Goal: Task Accomplishment & Management: Manage account settings

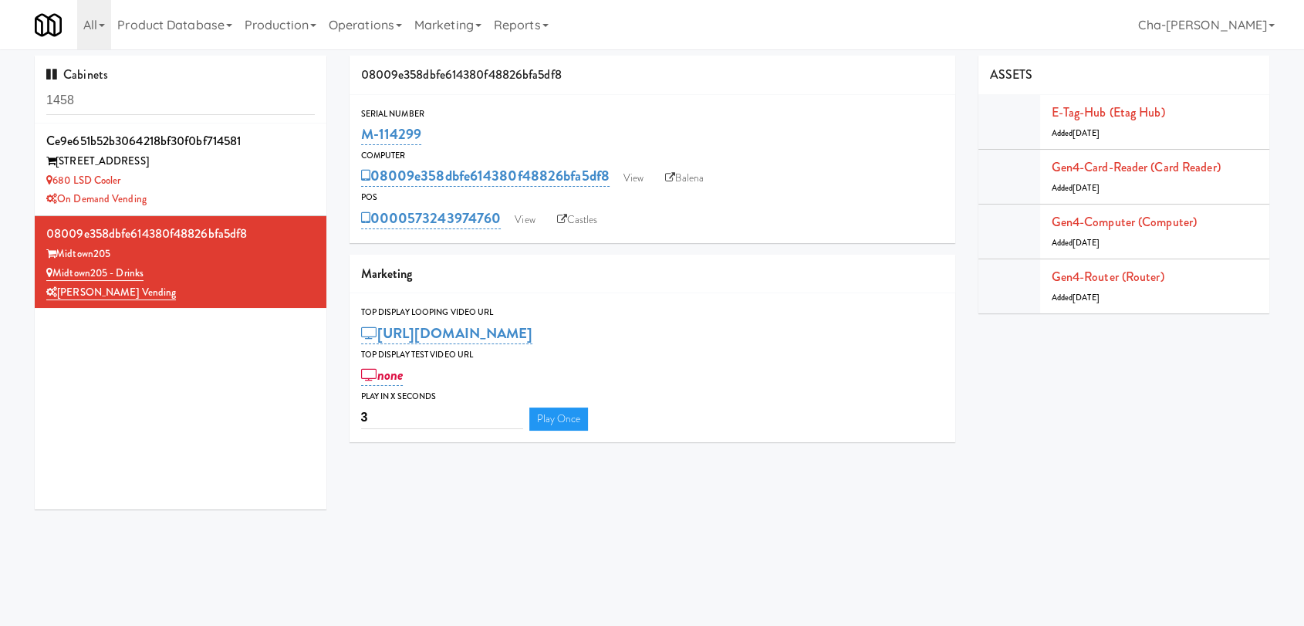
click at [155, 100] on input "1458" at bounding box center [180, 100] width 269 height 29
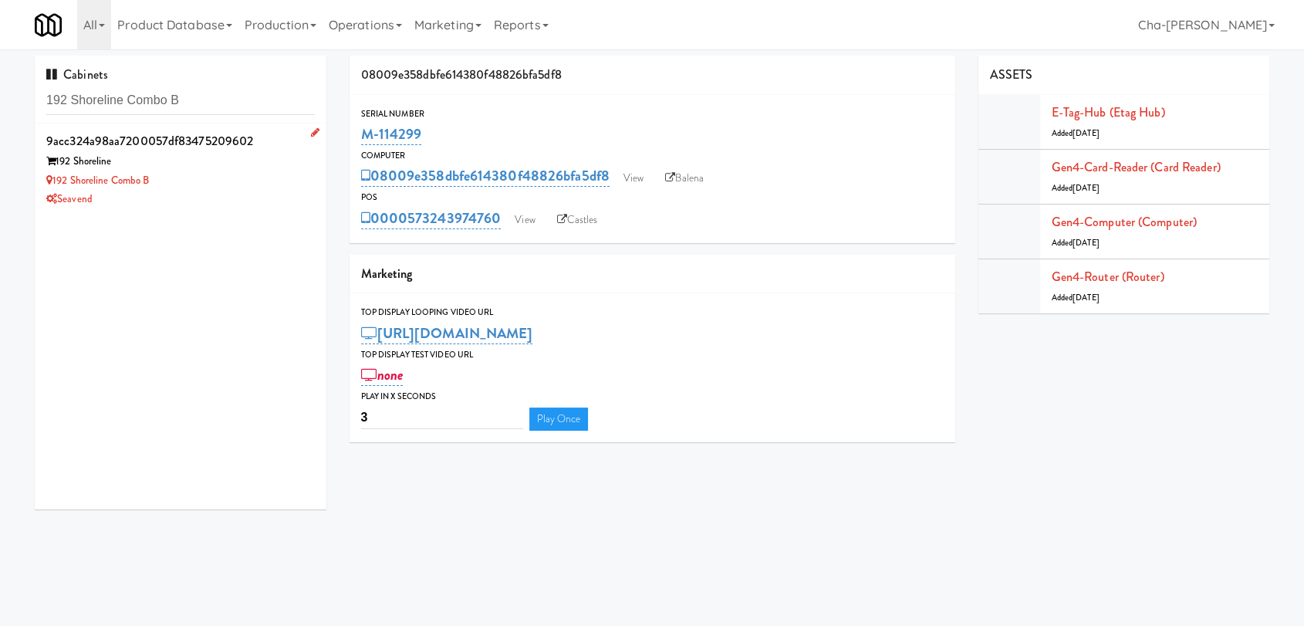
type input "192 Shoreline Combo B"
click at [188, 187] on div "192 Shoreline Combo B" at bounding box center [180, 180] width 269 height 19
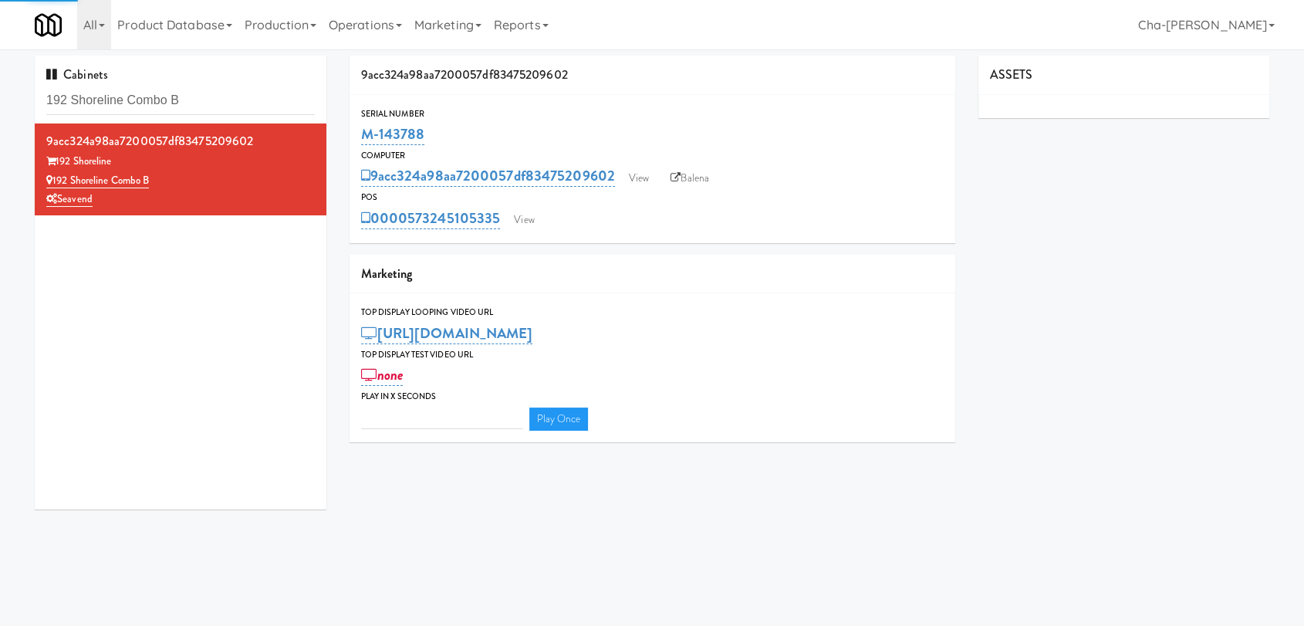
type input "3"
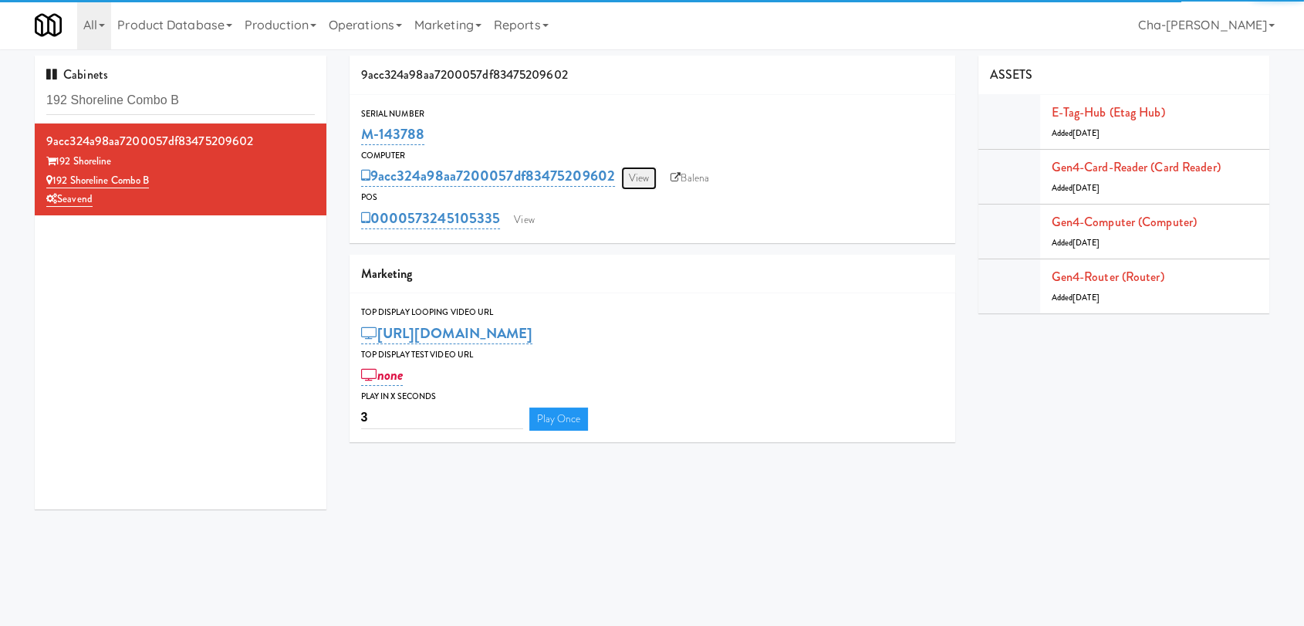
click at [631, 183] on link "View" at bounding box center [639, 178] width 36 height 23
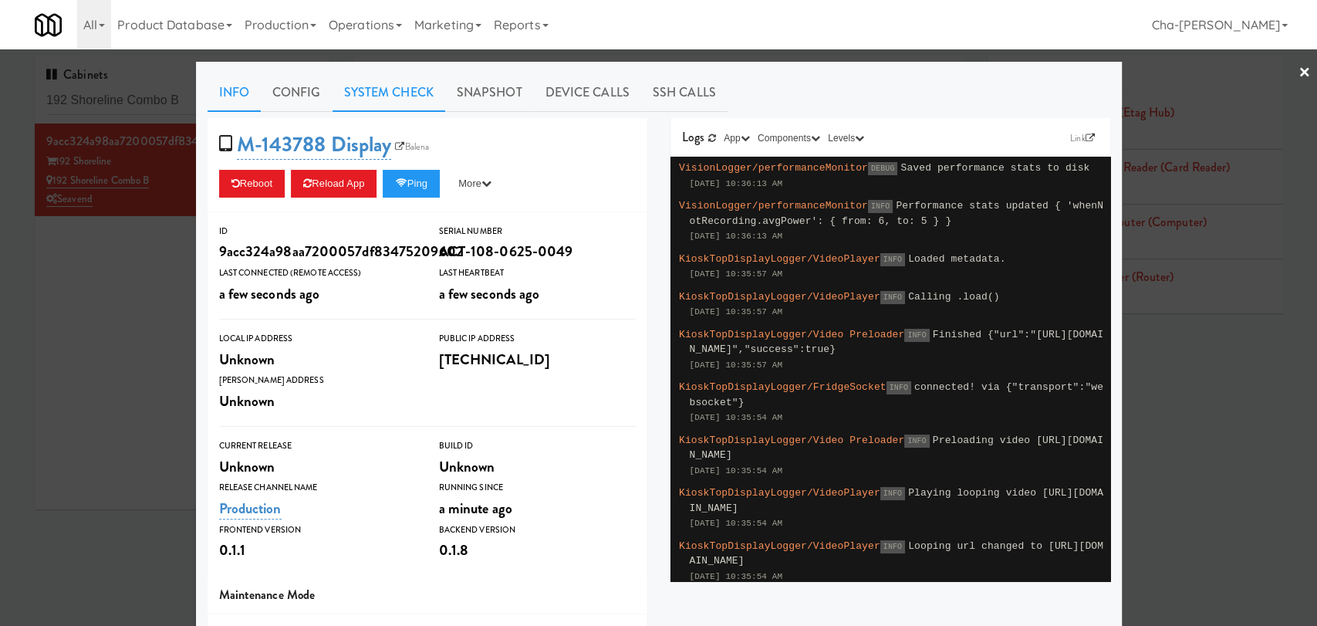
click at [396, 100] on link "System Check" at bounding box center [389, 92] width 113 height 39
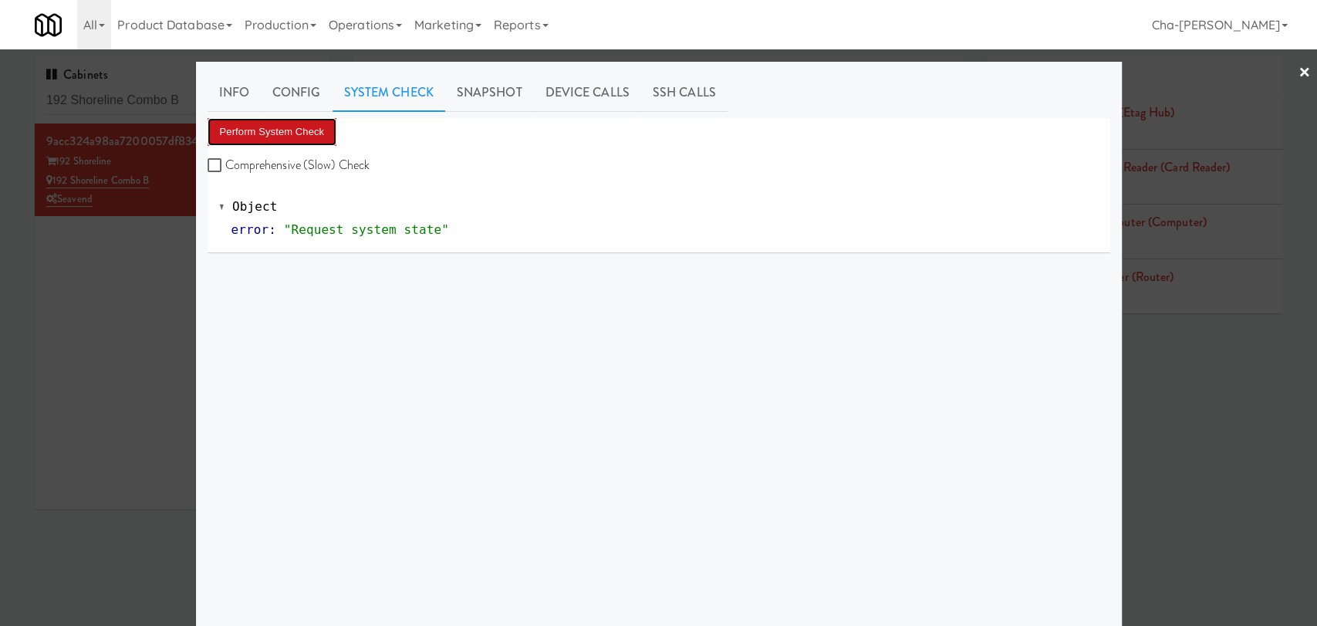
click at [305, 140] on button "Perform System Check" at bounding box center [273, 132] width 130 height 28
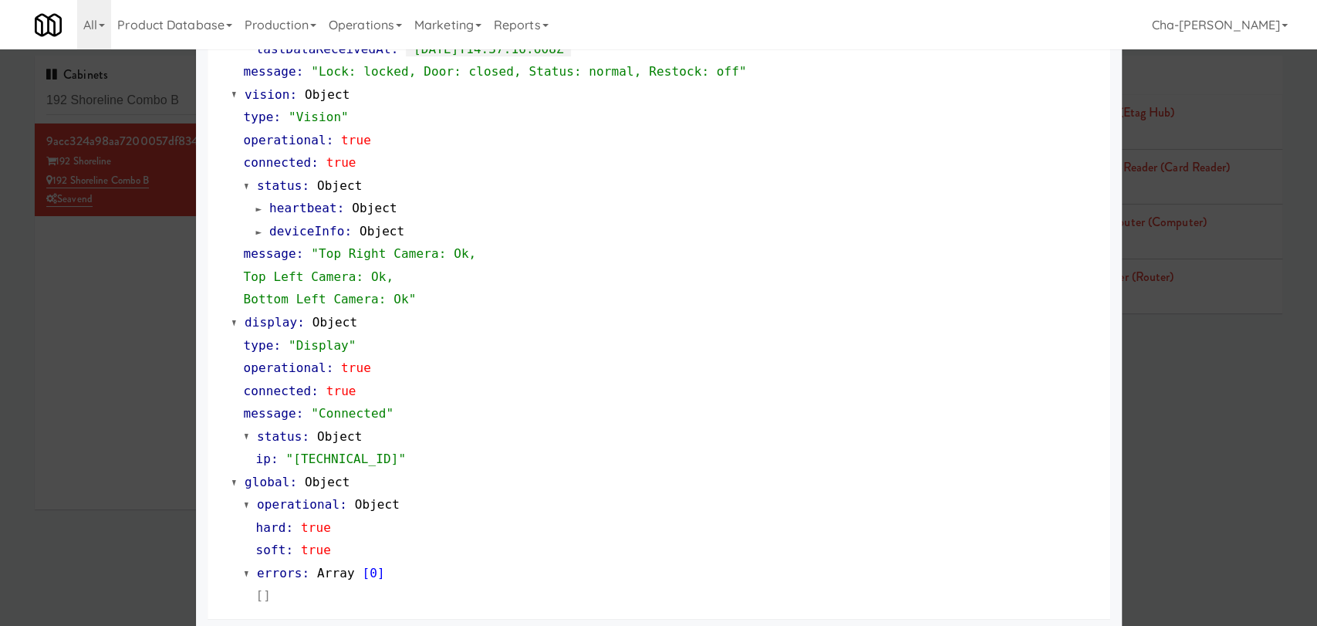
scroll to position [573, 0]
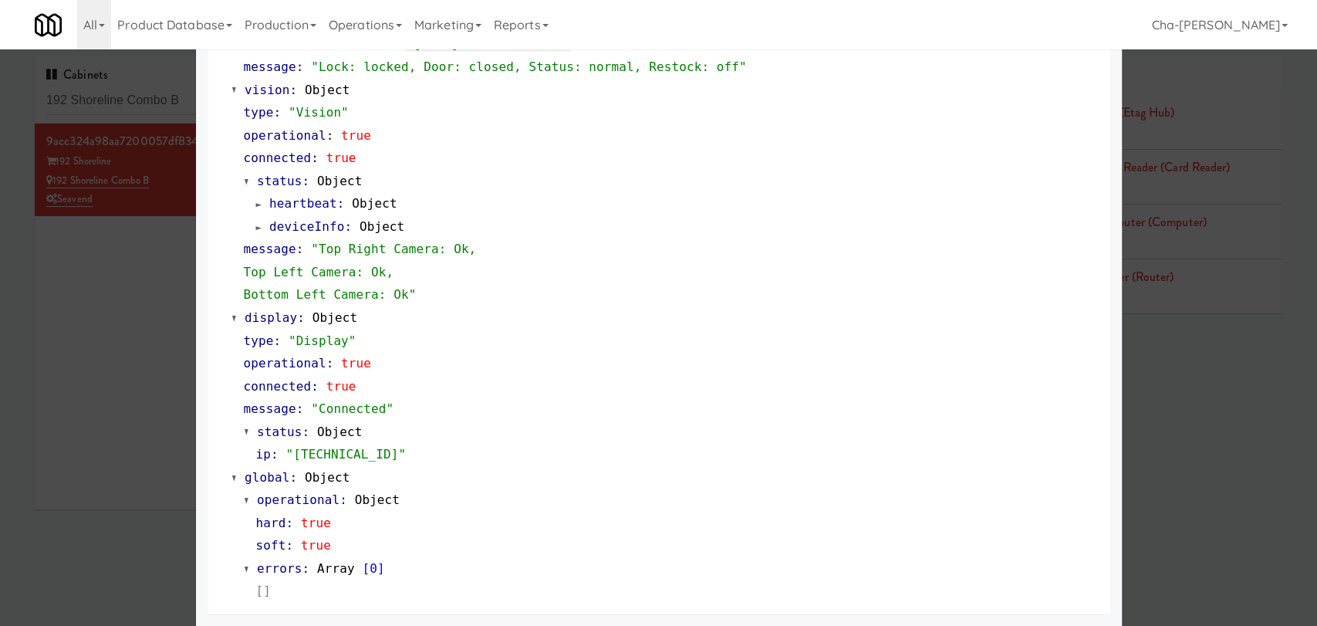
click at [161, 374] on div at bounding box center [658, 313] width 1317 height 626
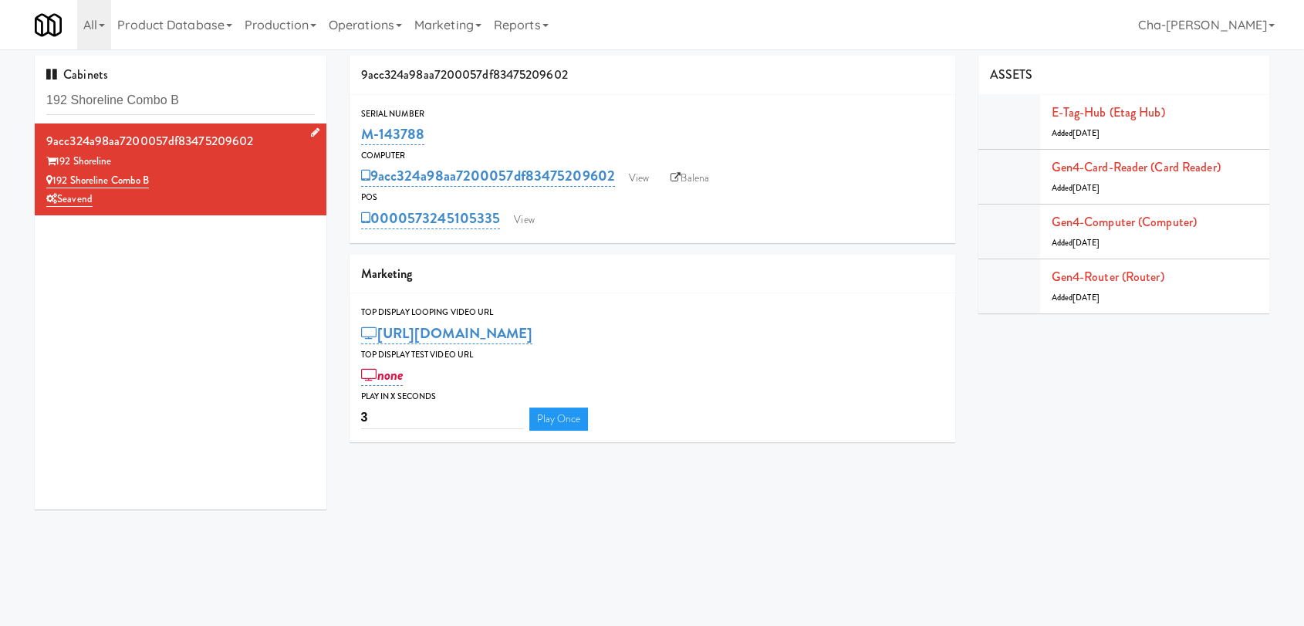
click at [243, 181] on div "192 Shoreline Combo B" at bounding box center [180, 180] width 269 height 19
click at [636, 178] on link "View" at bounding box center [639, 178] width 36 height 23
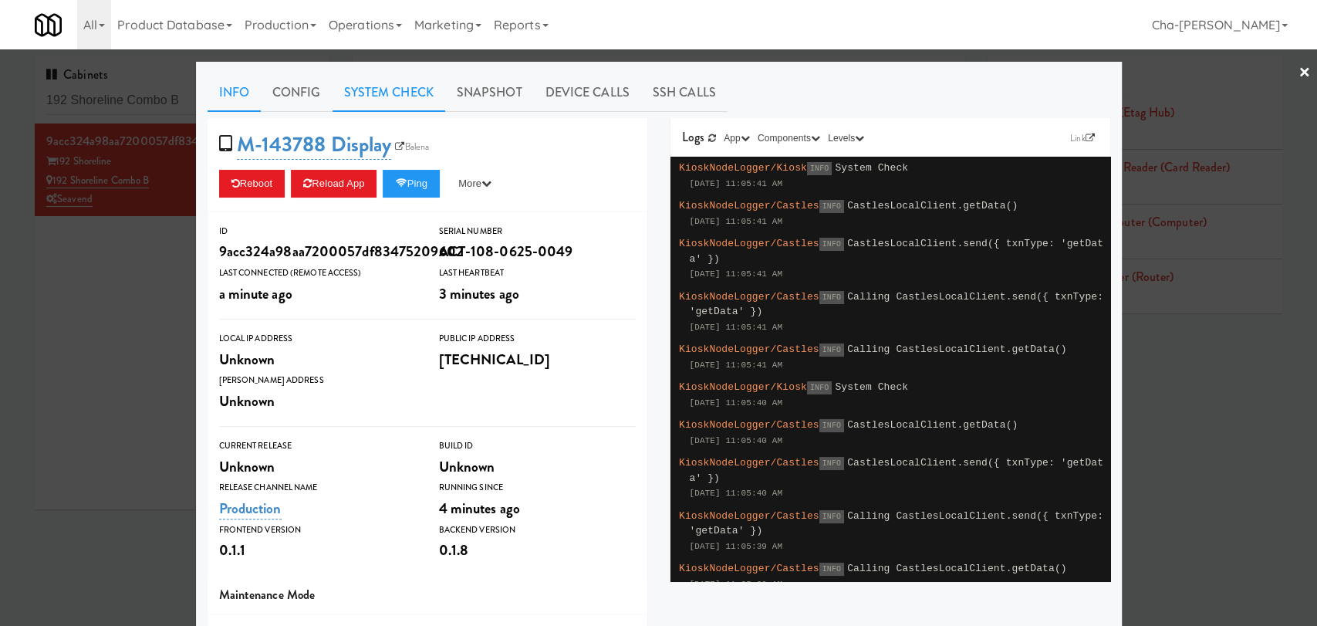
click at [384, 100] on link "System Check" at bounding box center [389, 92] width 113 height 39
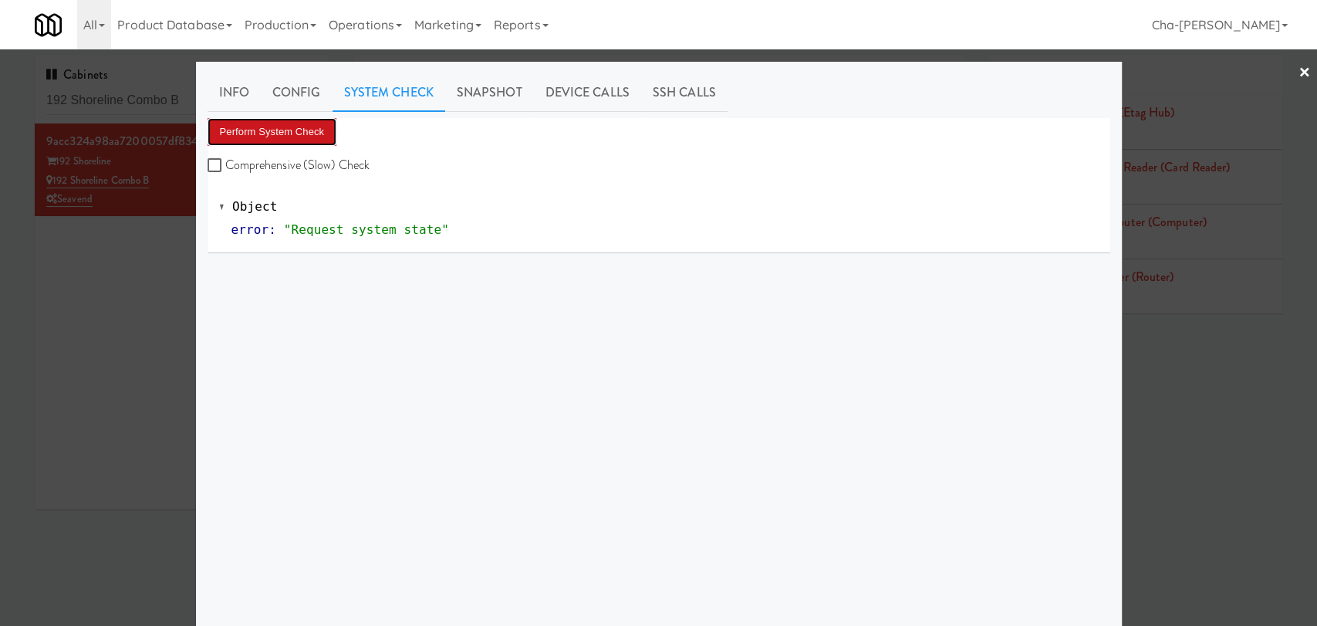
click at [311, 126] on button "Perform System Check" at bounding box center [273, 132] width 130 height 28
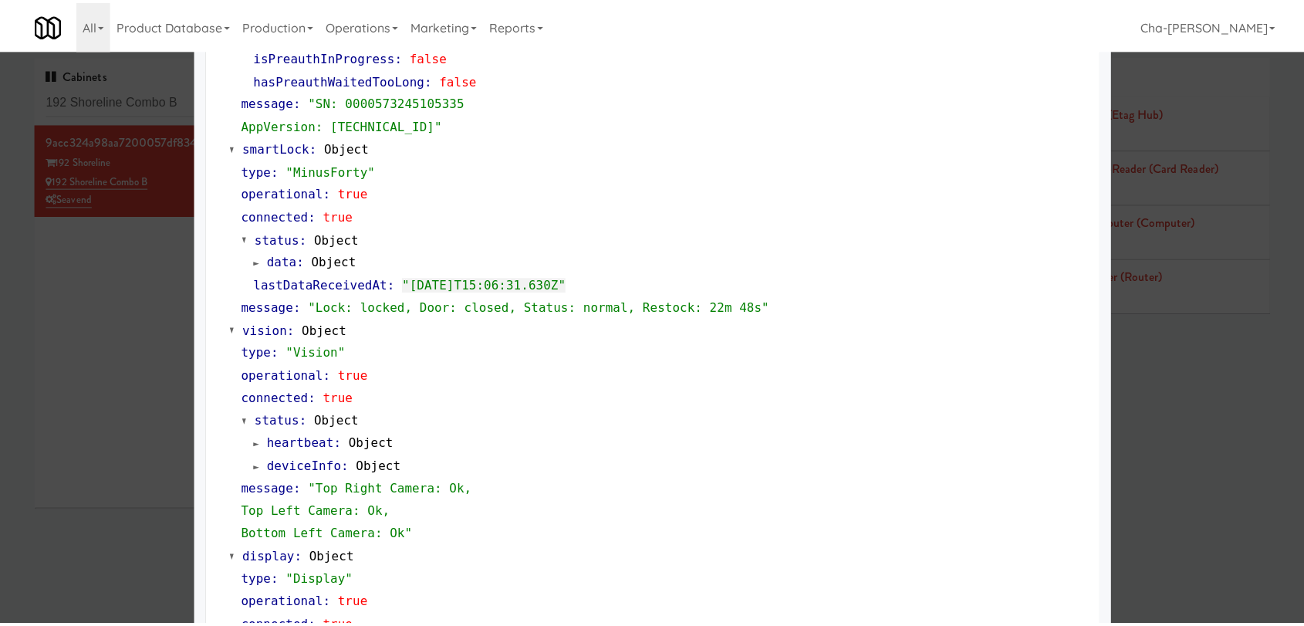
scroll to position [343, 0]
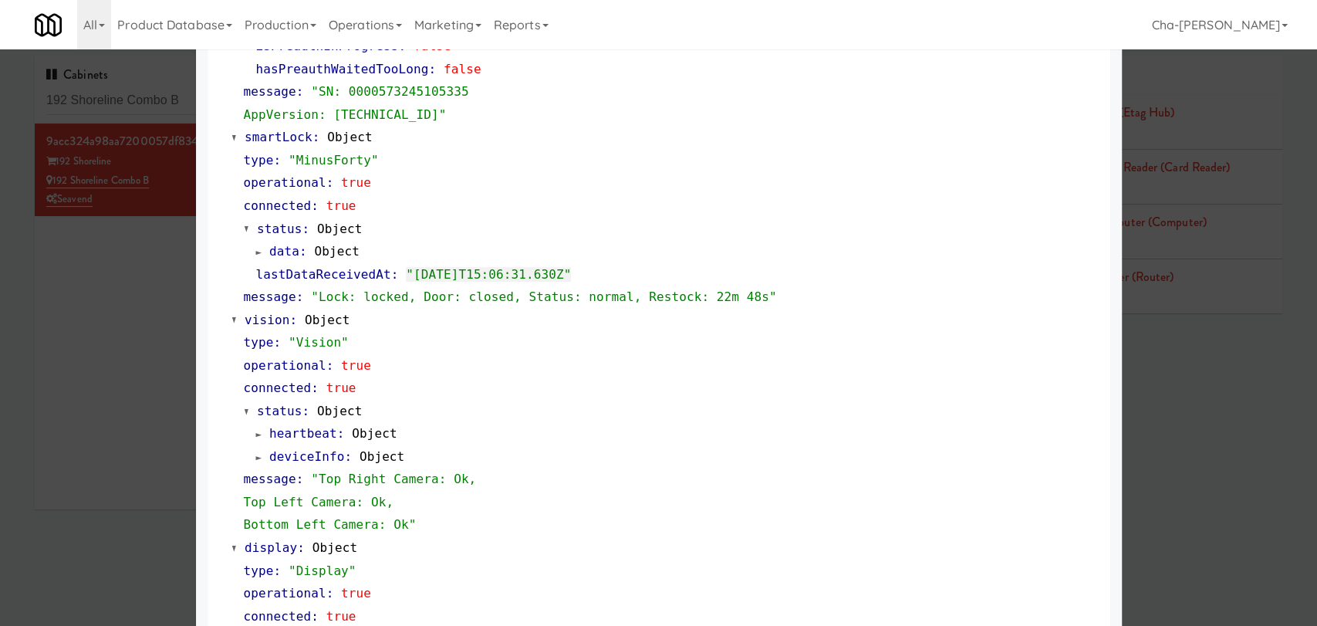
click at [178, 384] on div at bounding box center [658, 313] width 1317 height 626
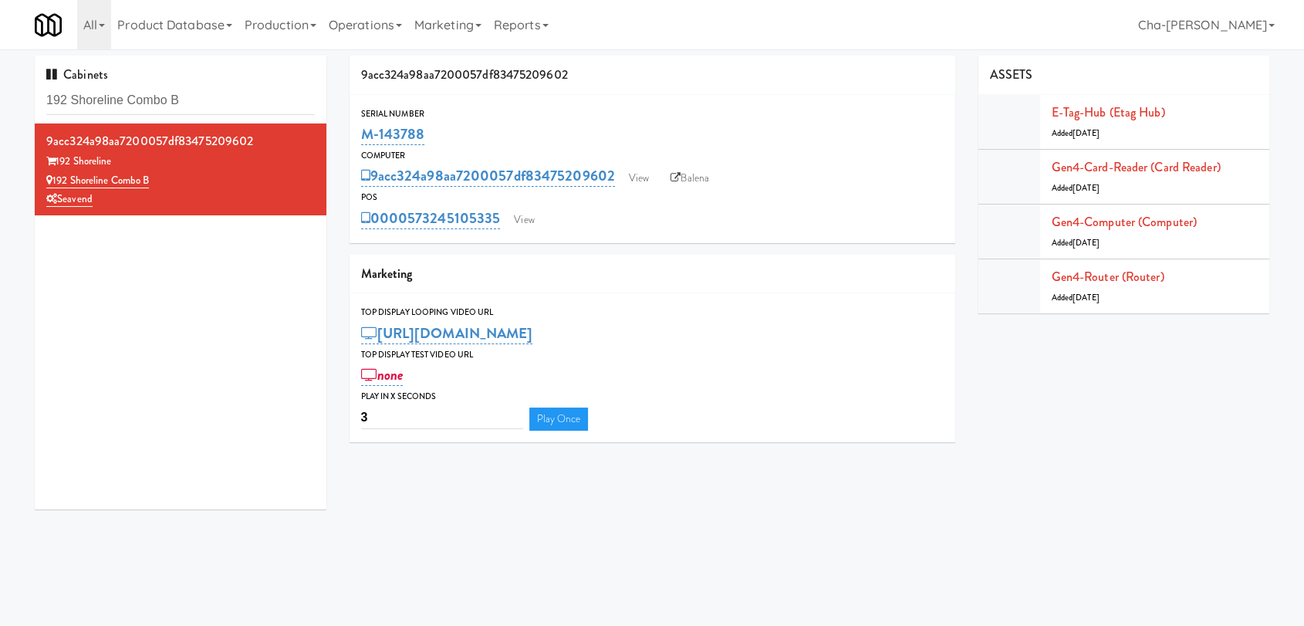
click at [667, 91] on div "9acc324a98aa7200057df83475209602" at bounding box center [653, 75] width 606 height 39
click at [644, 181] on link "View" at bounding box center [639, 178] width 36 height 23
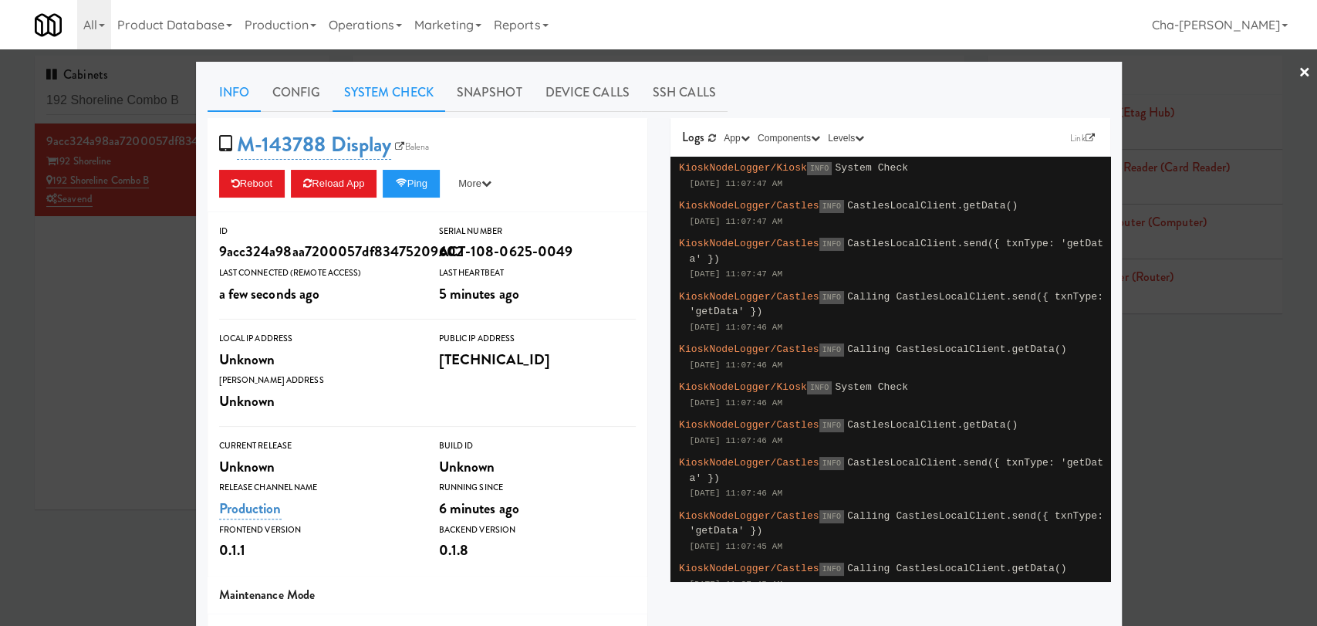
click at [363, 90] on link "System Check" at bounding box center [389, 92] width 113 height 39
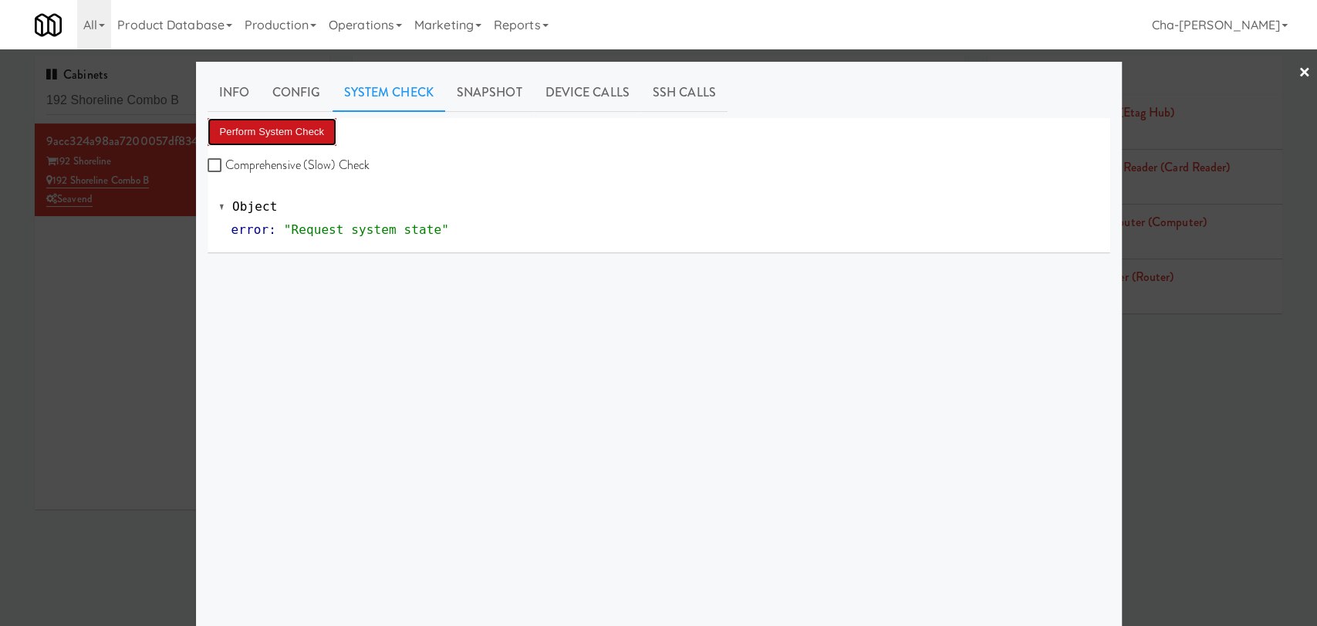
click at [247, 136] on button "Perform System Check" at bounding box center [273, 132] width 130 height 28
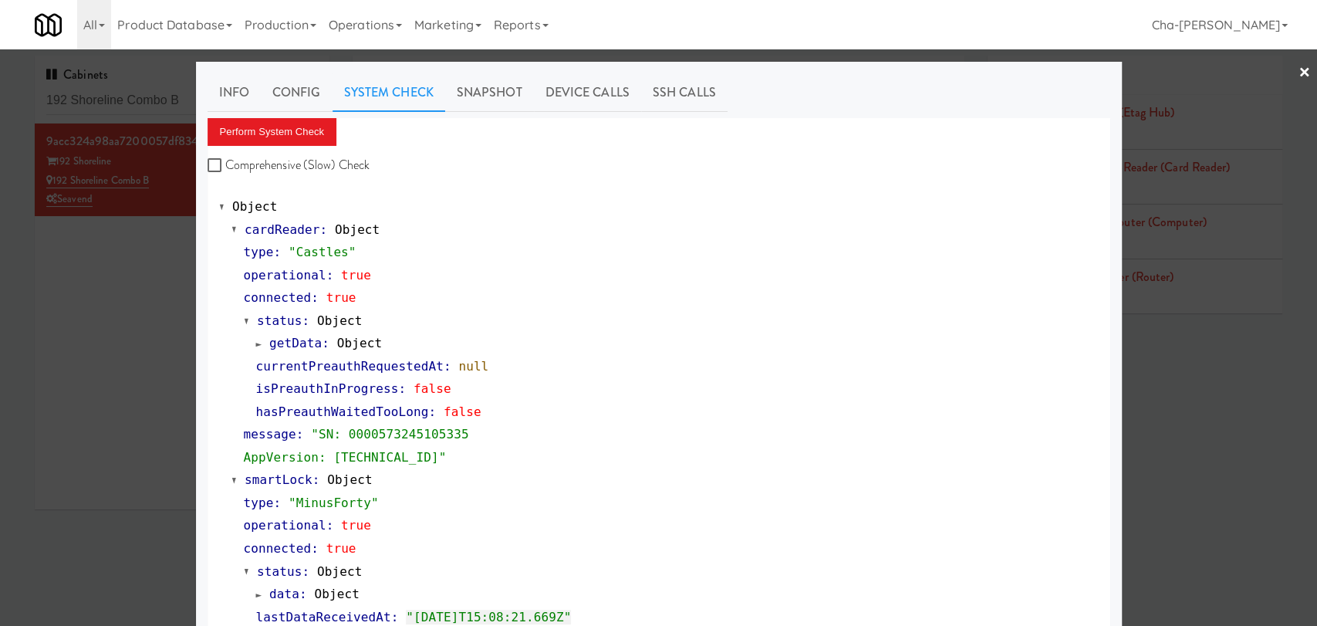
click at [146, 313] on div at bounding box center [658, 313] width 1317 height 626
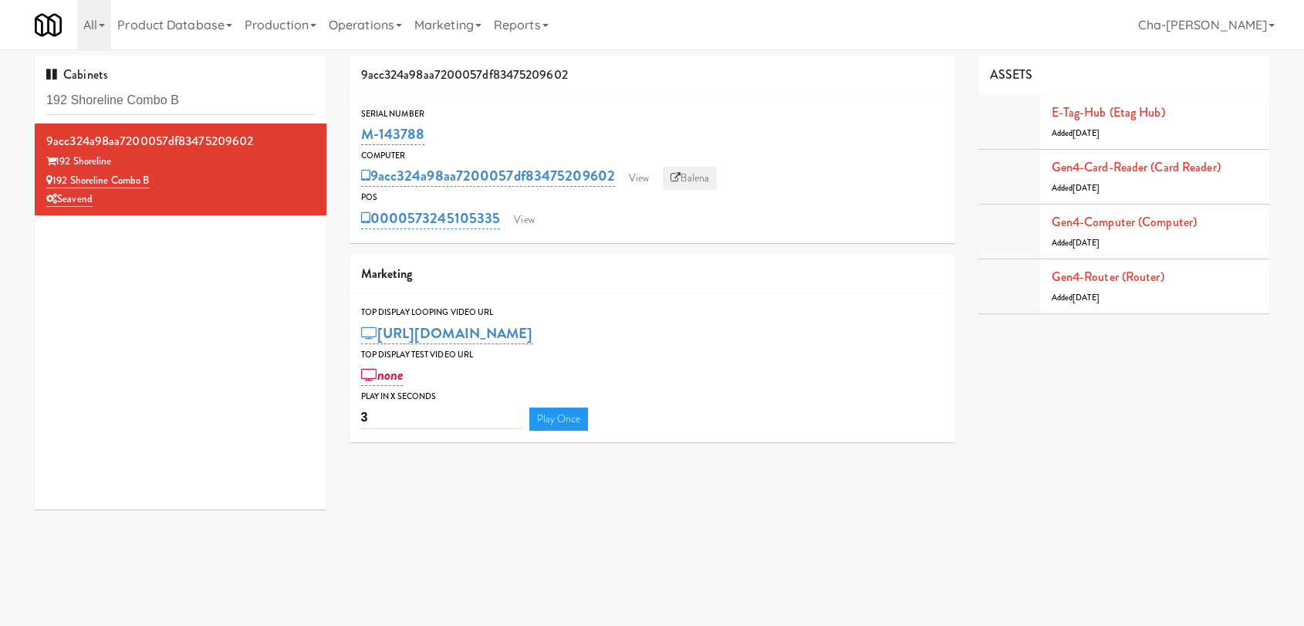
click at [710, 175] on link "Balena" at bounding box center [690, 178] width 54 height 23
drag, startPoint x: 503, startPoint y: 218, endPoint x: 411, endPoint y: 218, distance: 91.8
click at [411, 218] on div "0000573245105335 View" at bounding box center [652, 218] width 583 height 26
copy link "573245105335"
click at [527, 225] on link "View" at bounding box center [524, 219] width 36 height 23
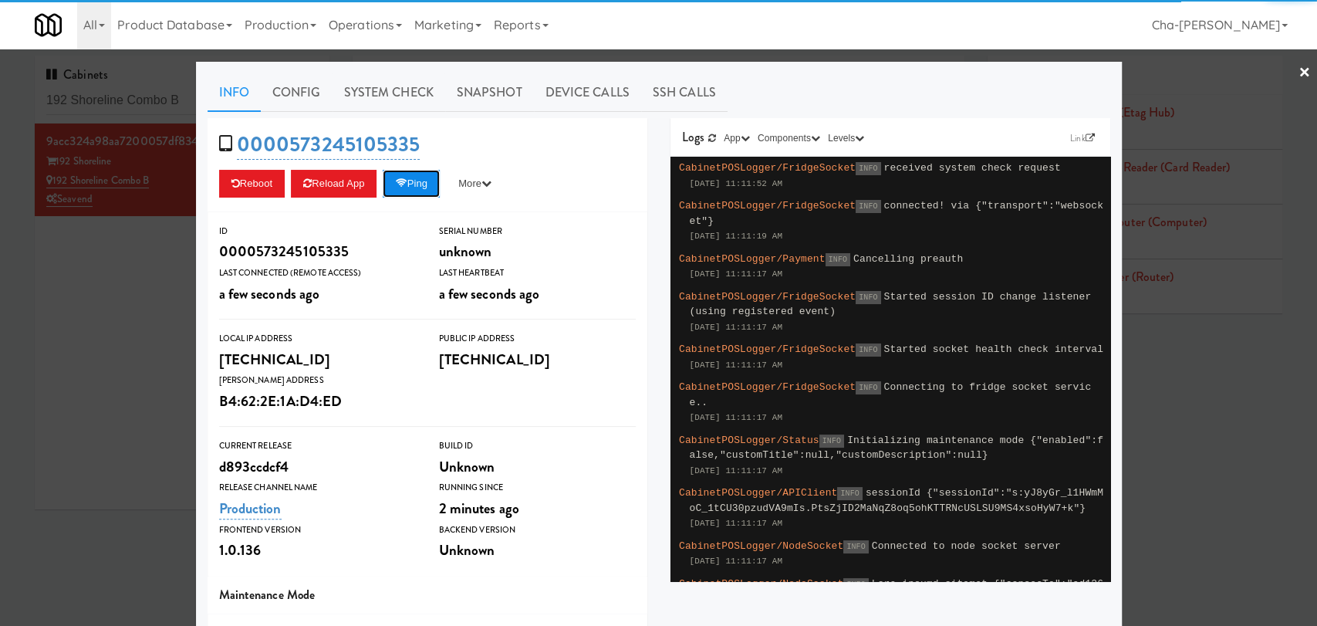
click at [396, 191] on button "Ping" at bounding box center [411, 184] width 57 height 28
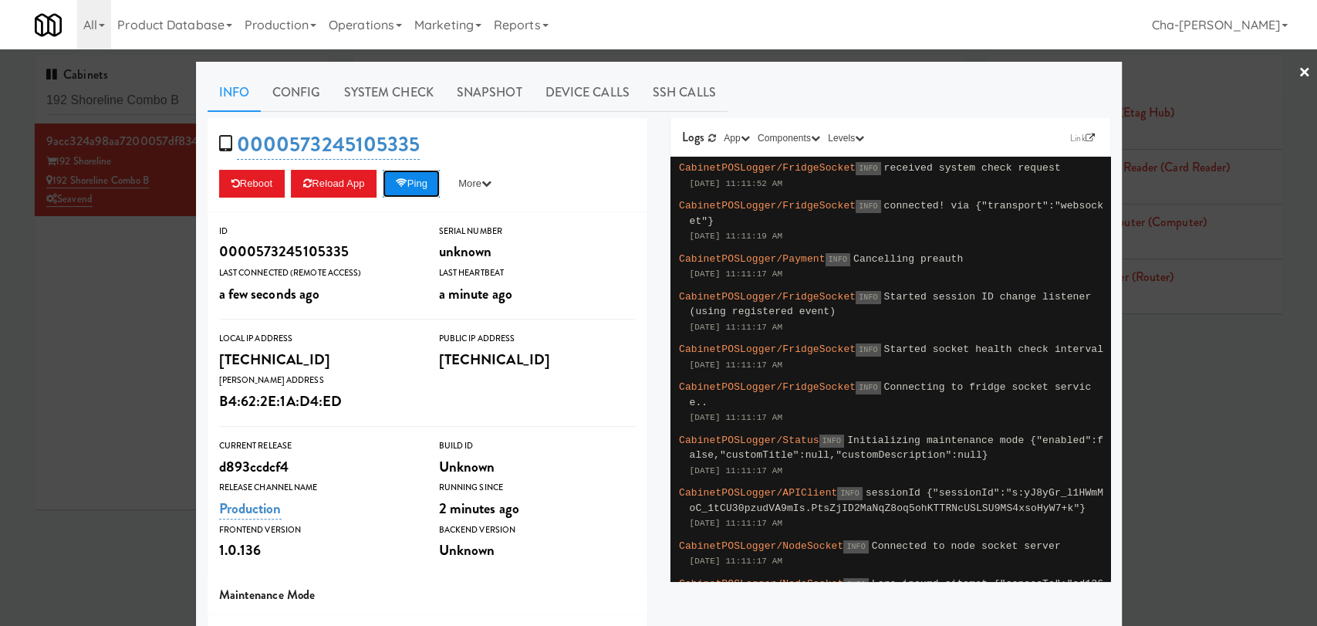
click at [413, 184] on button "Ping" at bounding box center [411, 184] width 57 height 28
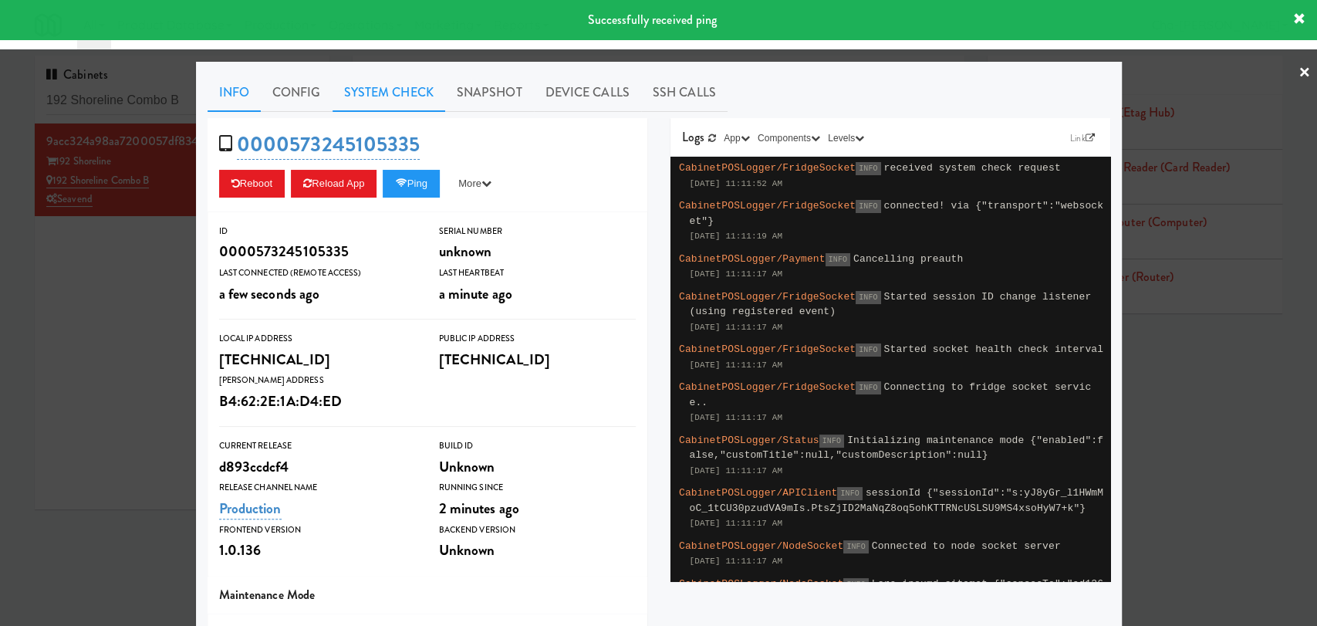
click at [396, 100] on link "System Check" at bounding box center [389, 92] width 113 height 39
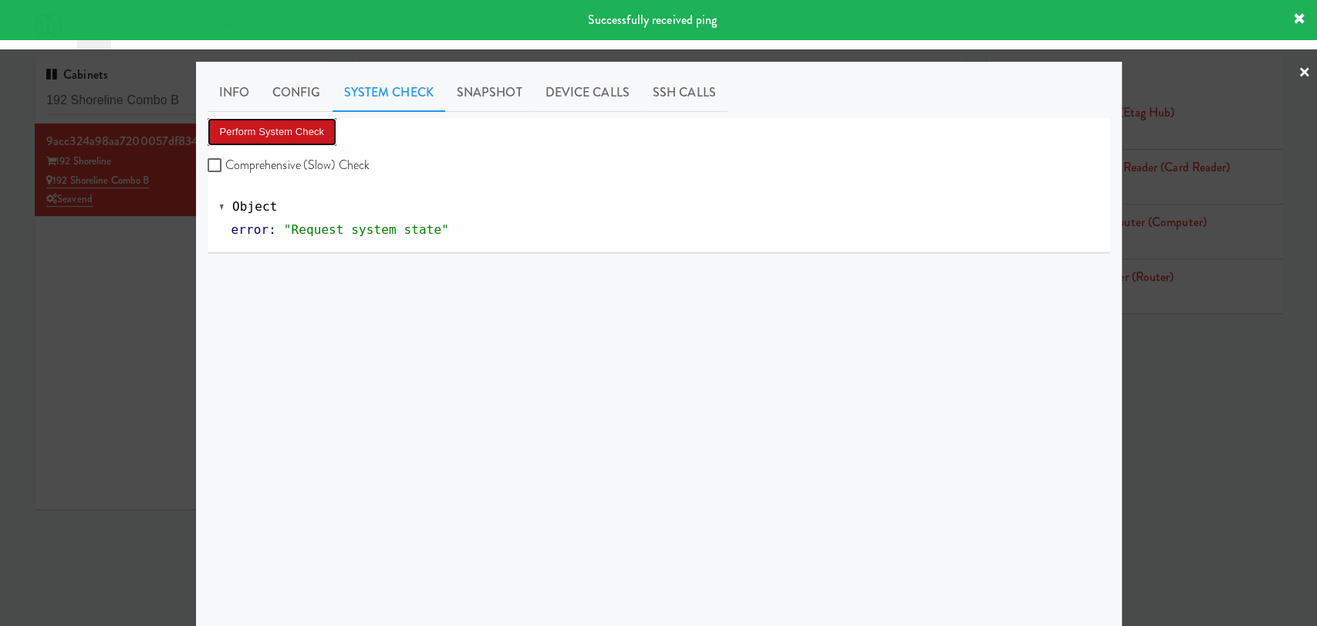
click at [314, 137] on button "Perform System Check" at bounding box center [273, 132] width 130 height 28
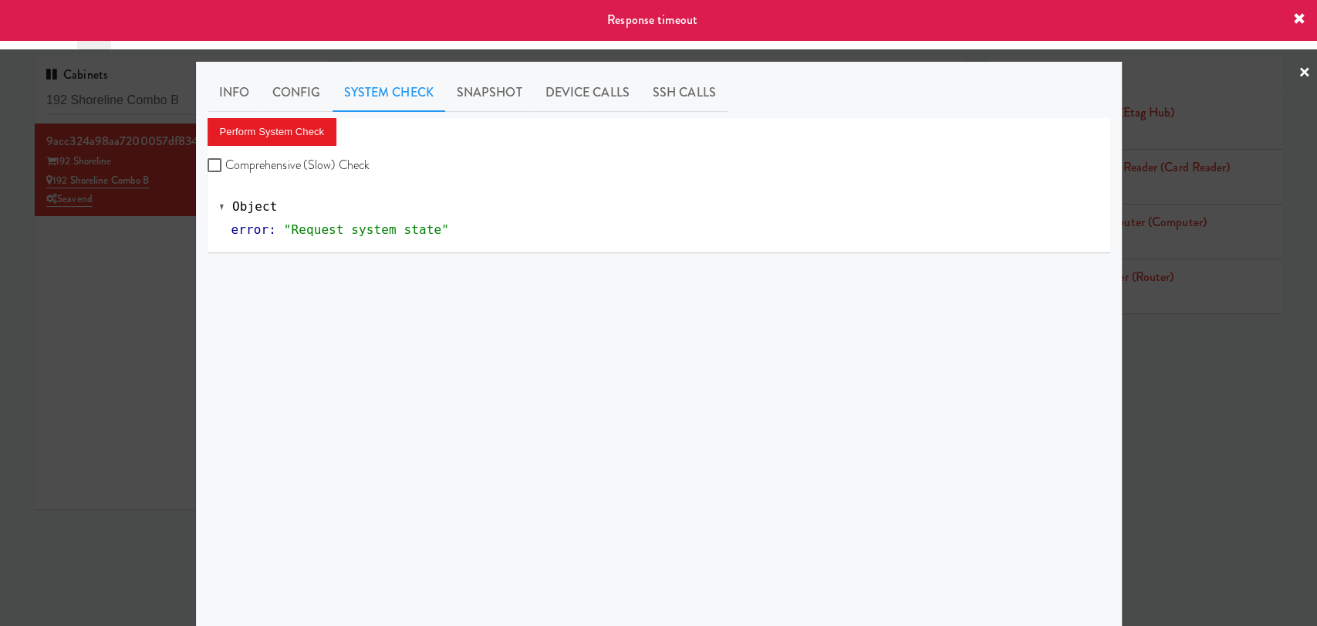
click at [1297, 22] on icon at bounding box center [1299, 19] width 12 height 12
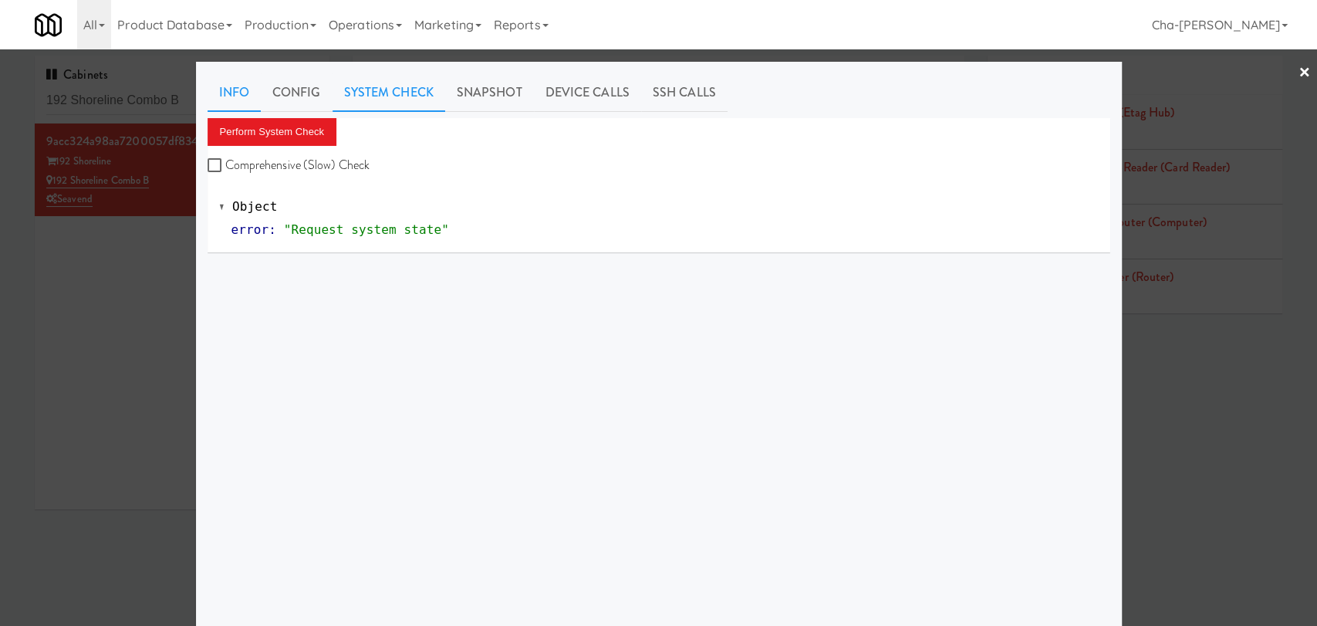
click at [233, 90] on link "Info" at bounding box center [234, 92] width 53 height 39
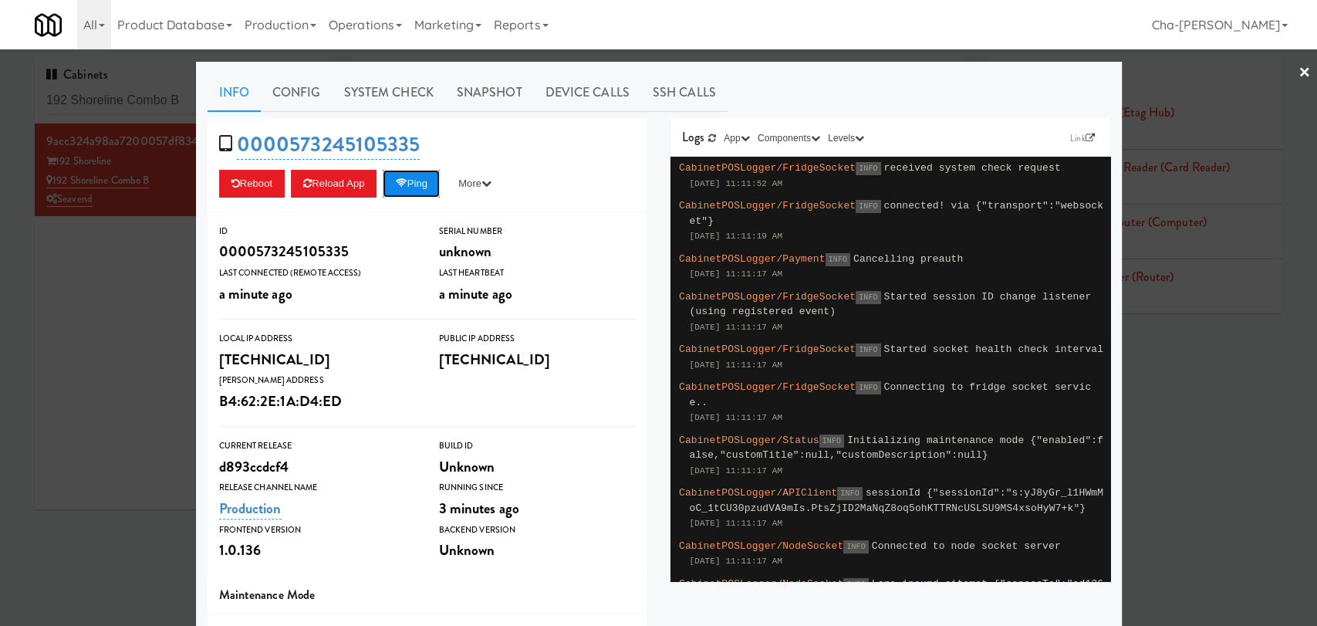
click at [420, 183] on button "Ping" at bounding box center [411, 184] width 57 height 28
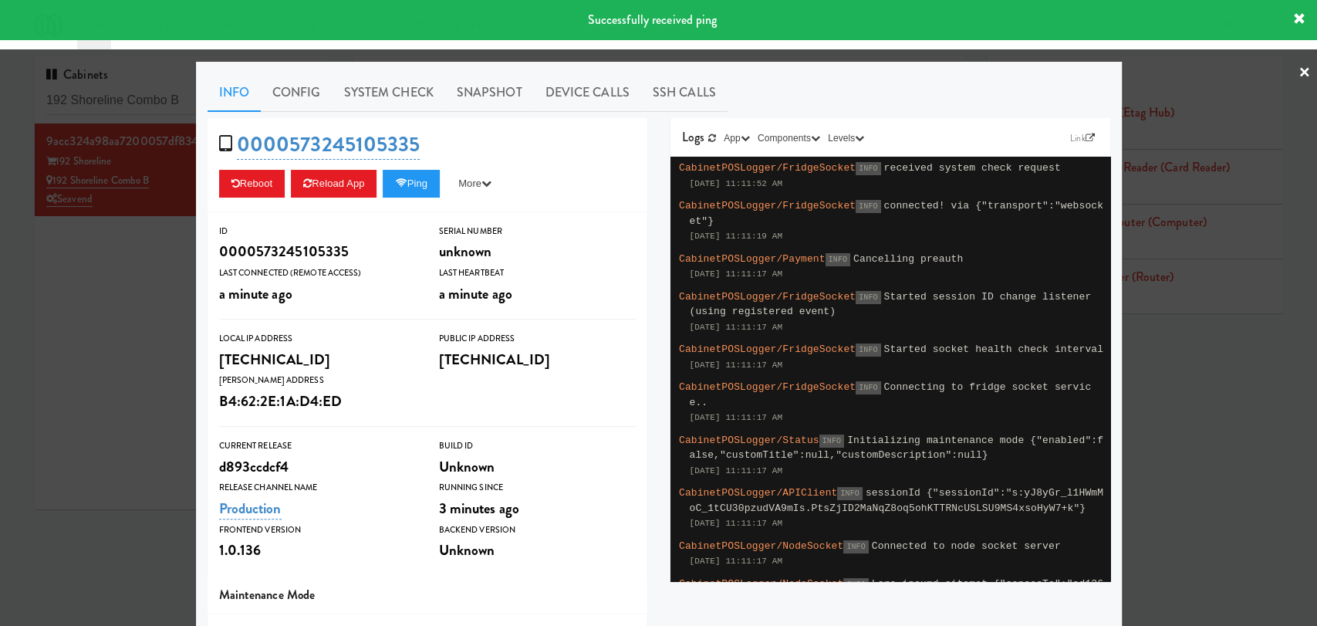
click at [121, 310] on div at bounding box center [658, 313] width 1317 height 626
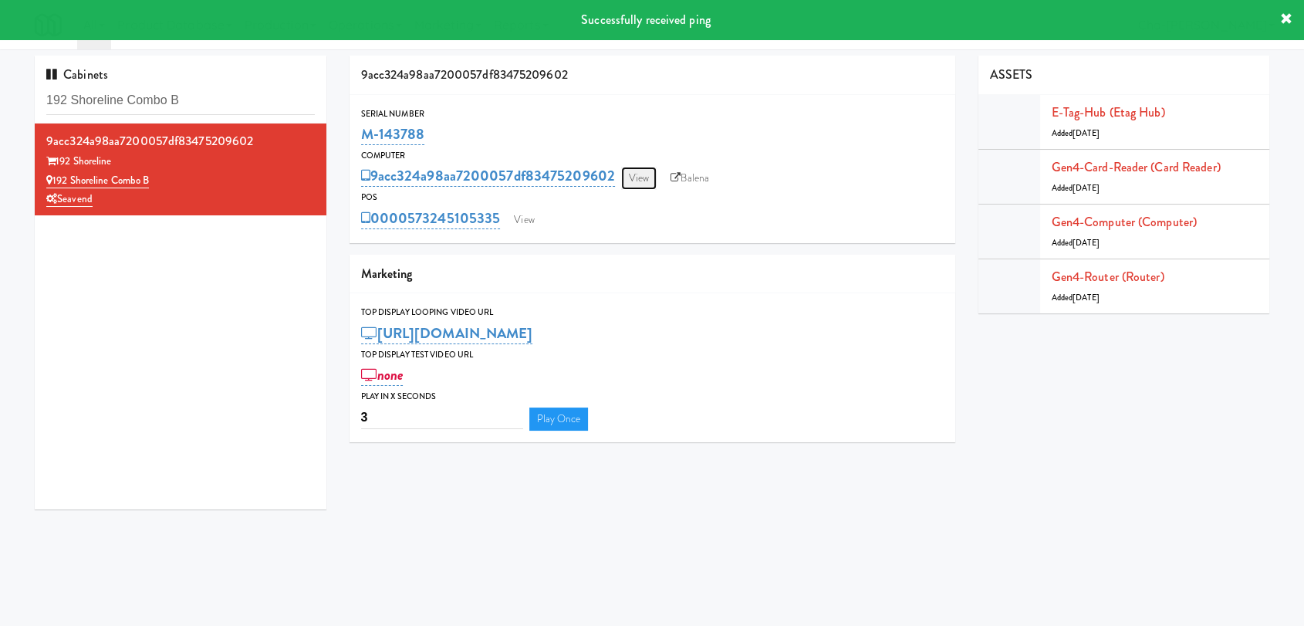
click at [634, 182] on link "View" at bounding box center [639, 178] width 36 height 23
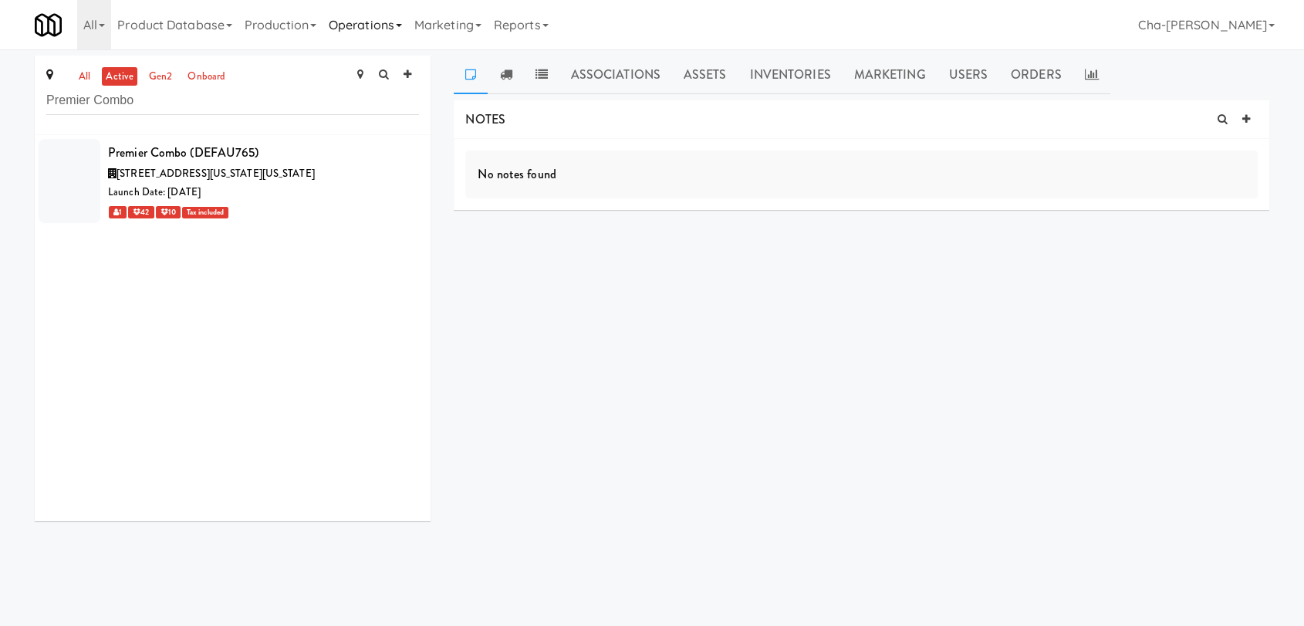
click at [358, 25] on link "Operations" at bounding box center [366, 24] width 86 height 49
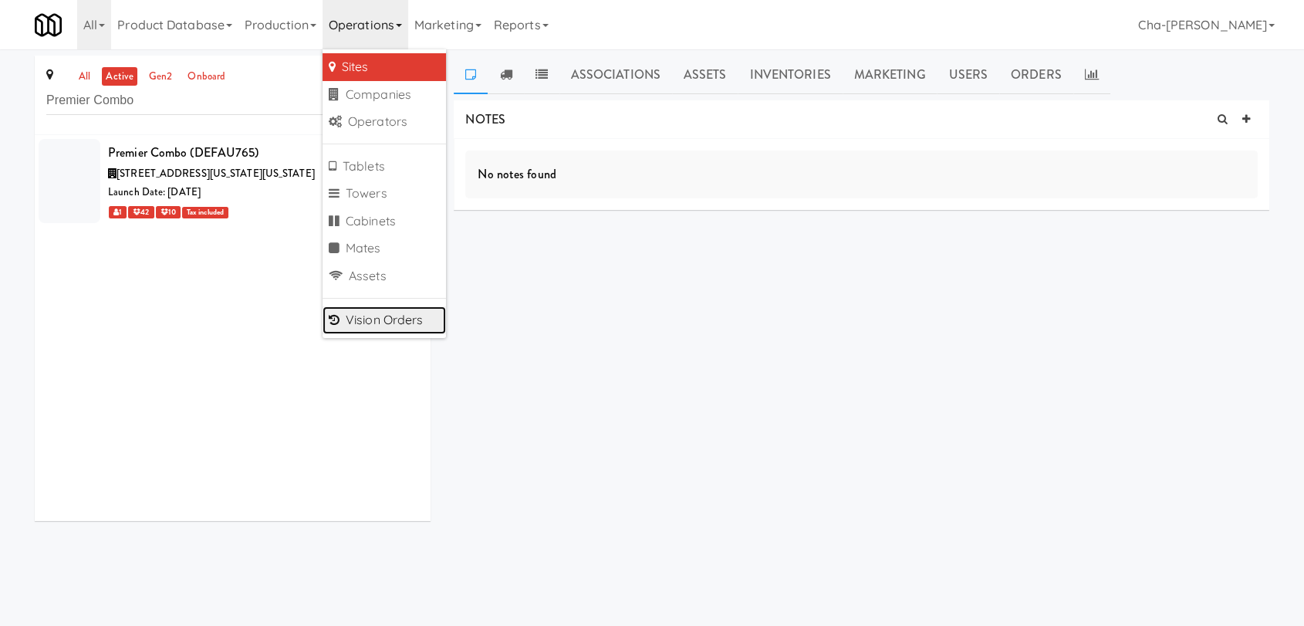
click at [401, 322] on link "Vision Orders" at bounding box center [384, 320] width 123 height 28
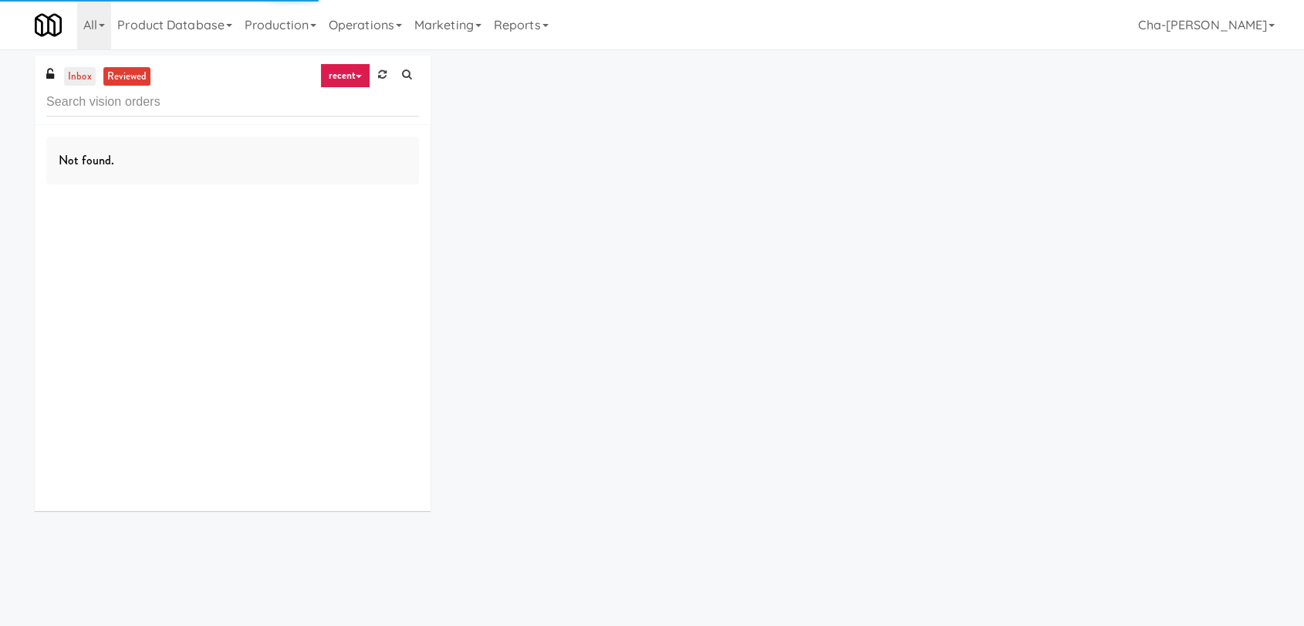
click at [83, 69] on link "inbox" at bounding box center [80, 76] width 32 height 19
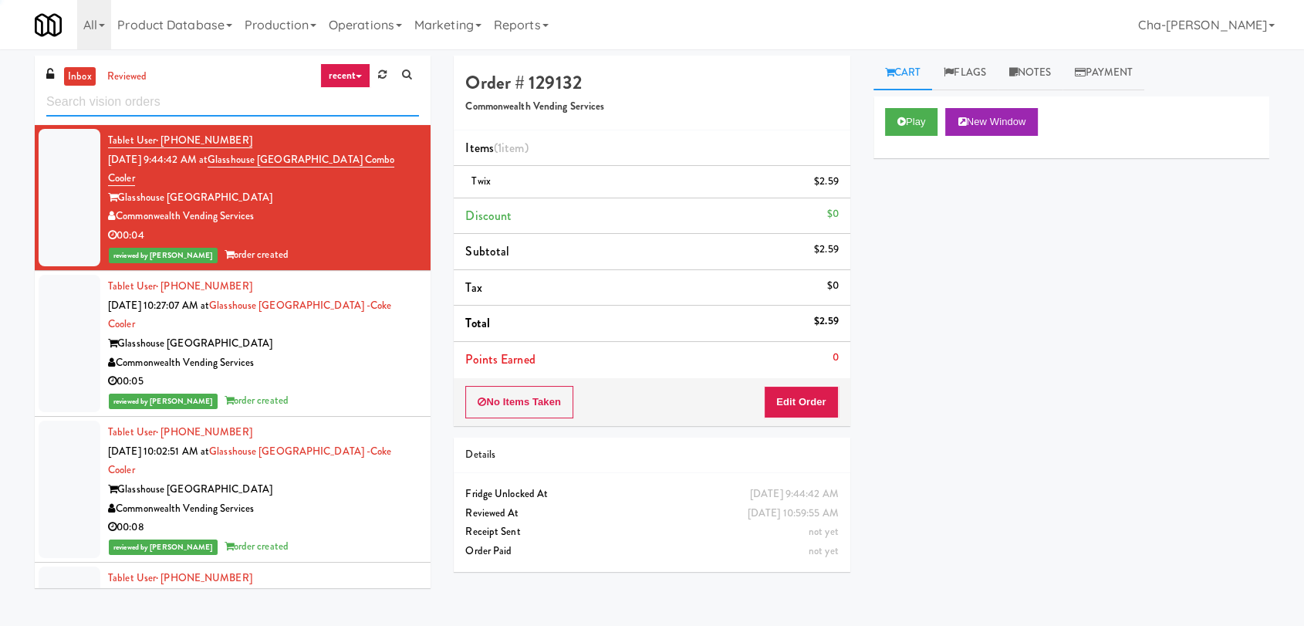
click at [139, 106] on input "text" at bounding box center [232, 102] width 373 height 29
paste input "FEDEX GROUND FRIDGE CABINET"
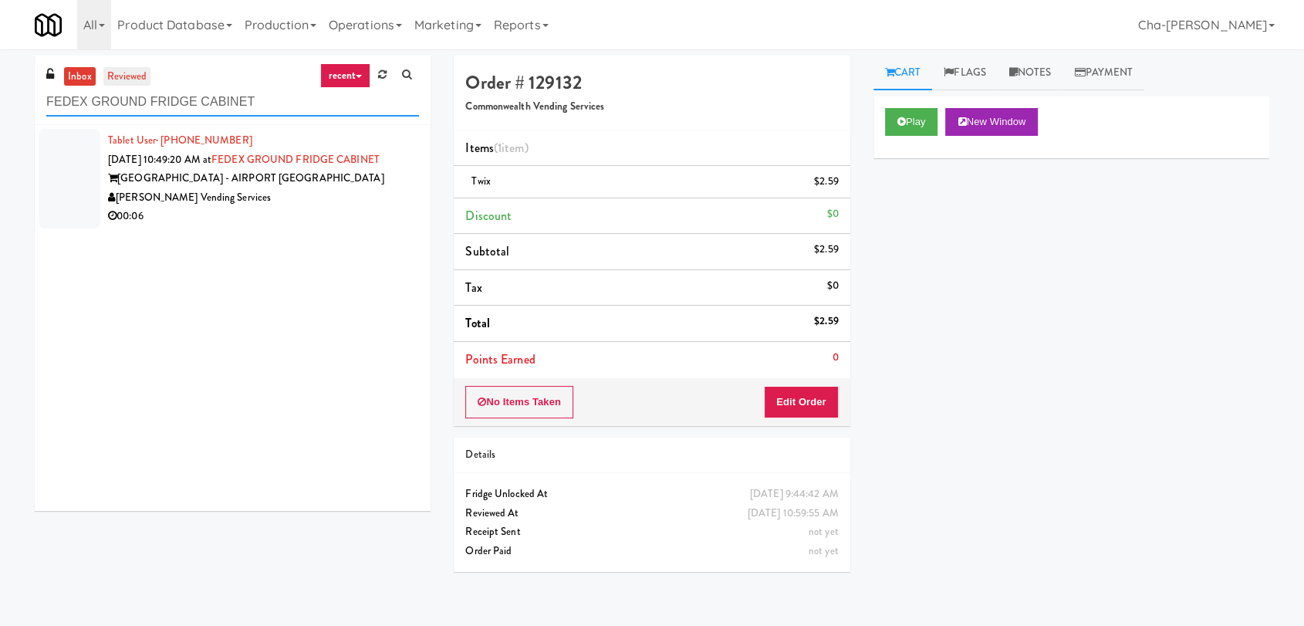
type input "FEDEX GROUND FRIDGE CABINET"
click at [123, 69] on link "reviewed" at bounding box center [127, 76] width 48 height 19
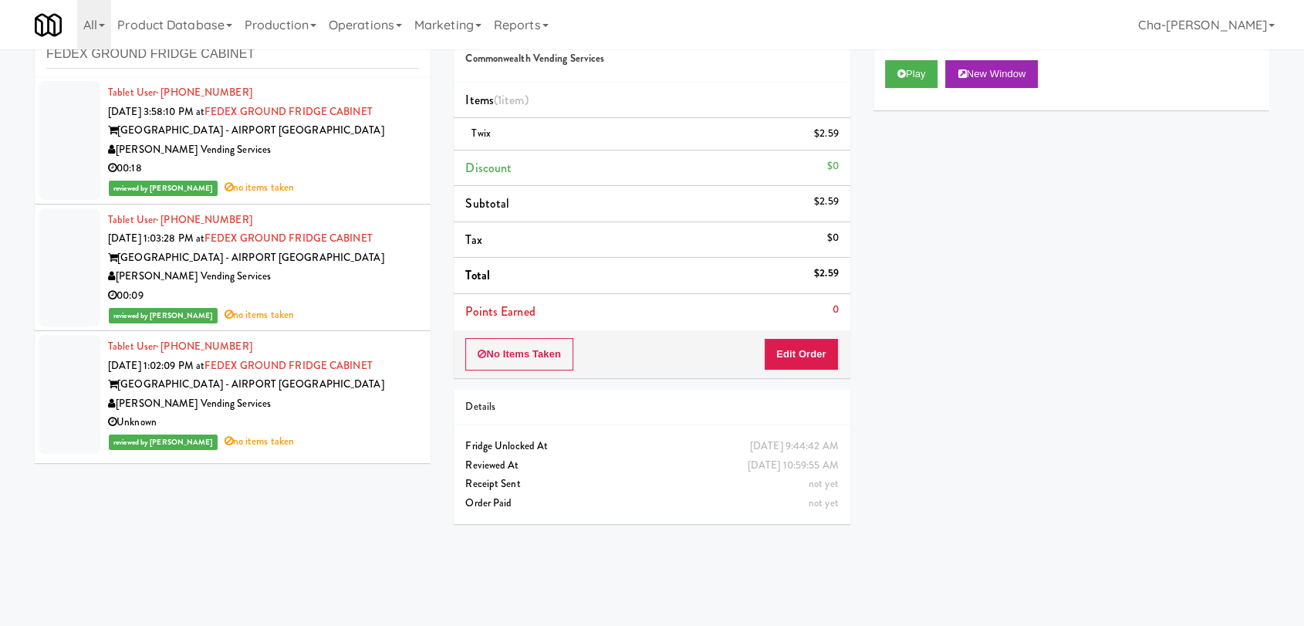
scroll to position [49, 0]
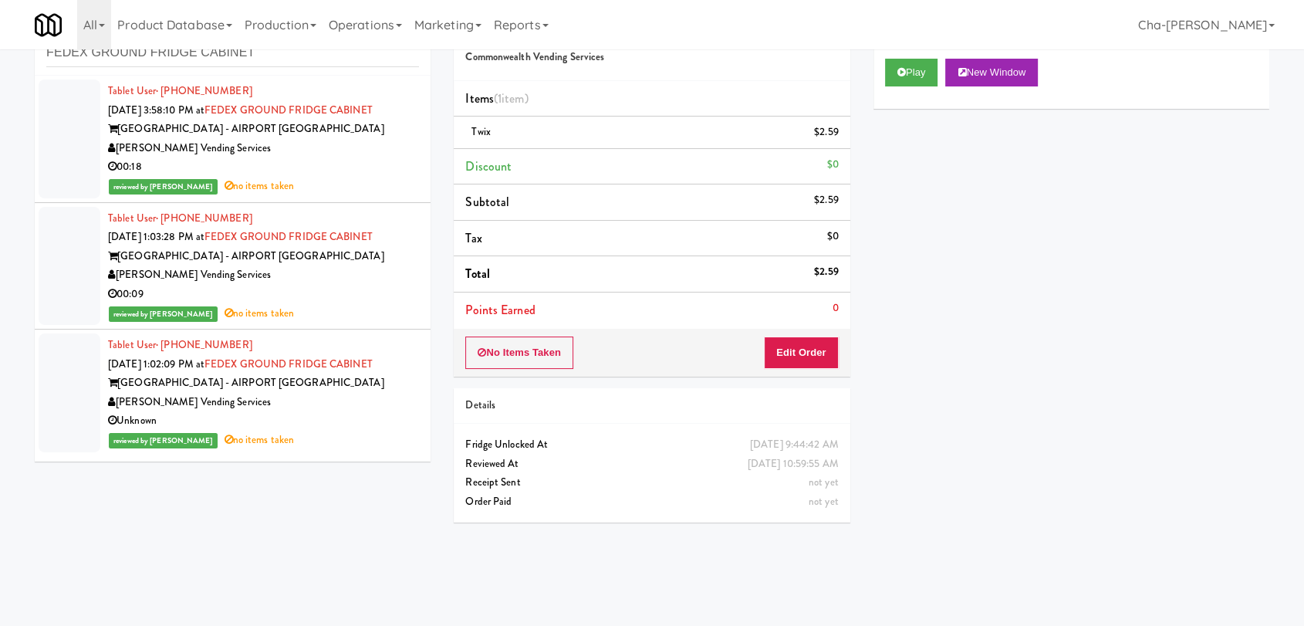
click at [334, 259] on div "FEDEX GROUND - AIRPORT CHARLOTTETOWN" at bounding box center [263, 256] width 311 height 19
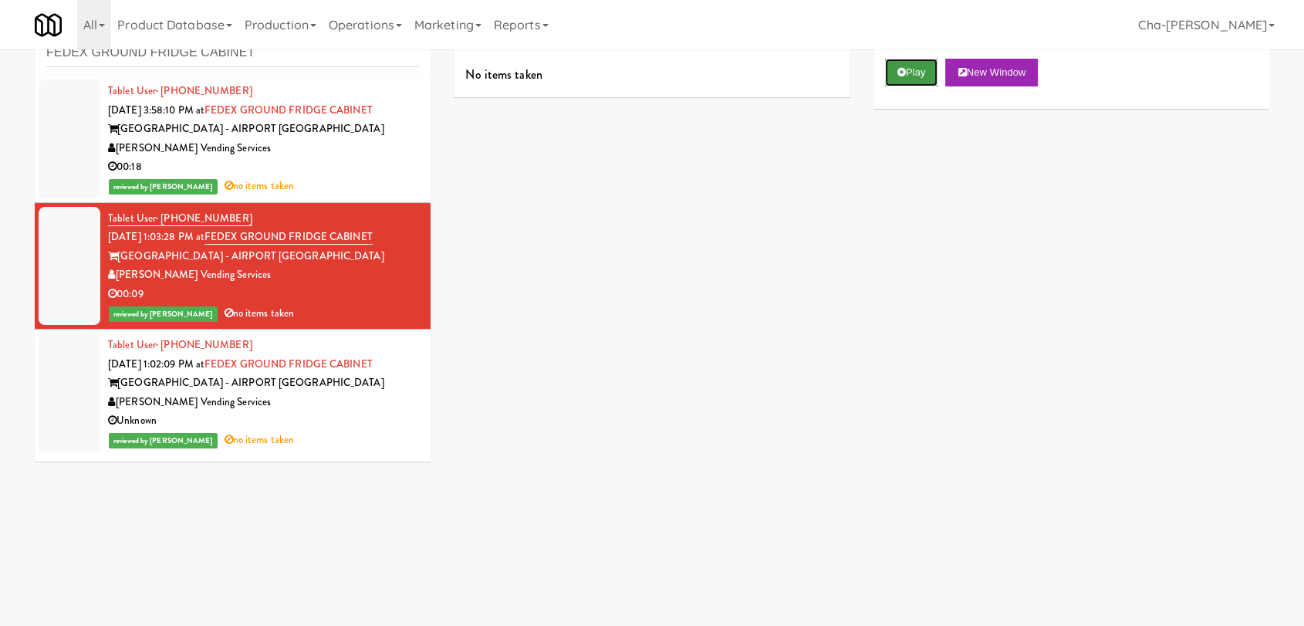
click at [907, 80] on button "Play" at bounding box center [911, 73] width 53 height 28
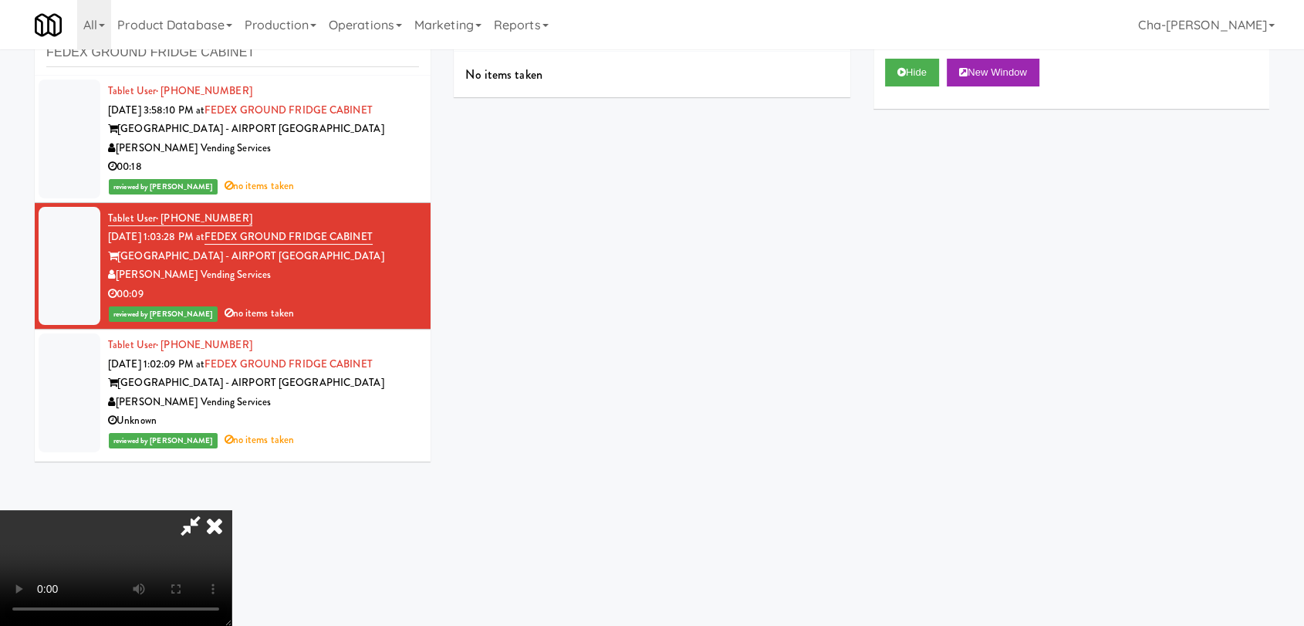
click at [232, 510] on icon at bounding box center [215, 525] width 34 height 31
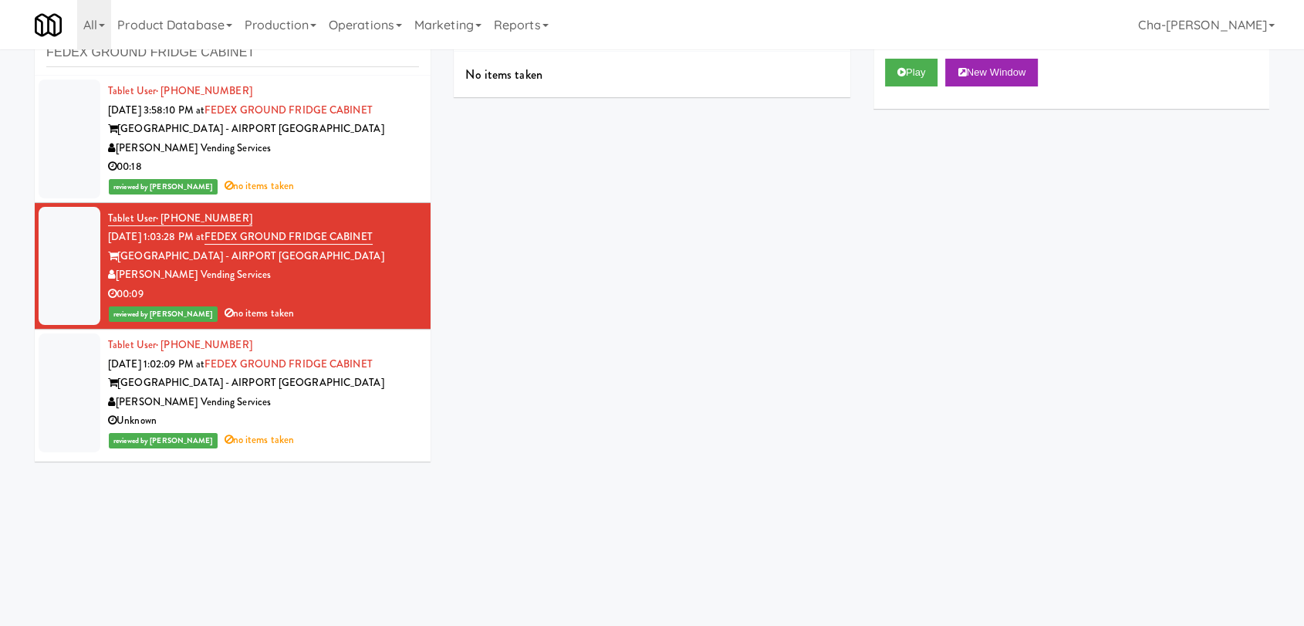
click at [685, 345] on div "Tredo Vending Services No items taken Cart Flags Notes Payment Play New Window …" at bounding box center [861, 288] width 839 height 564
click at [1289, 69] on div "inbox reviewed recent all unclear take inventory issue suspicious failed recent…" at bounding box center [652, 288] width 1304 height 564
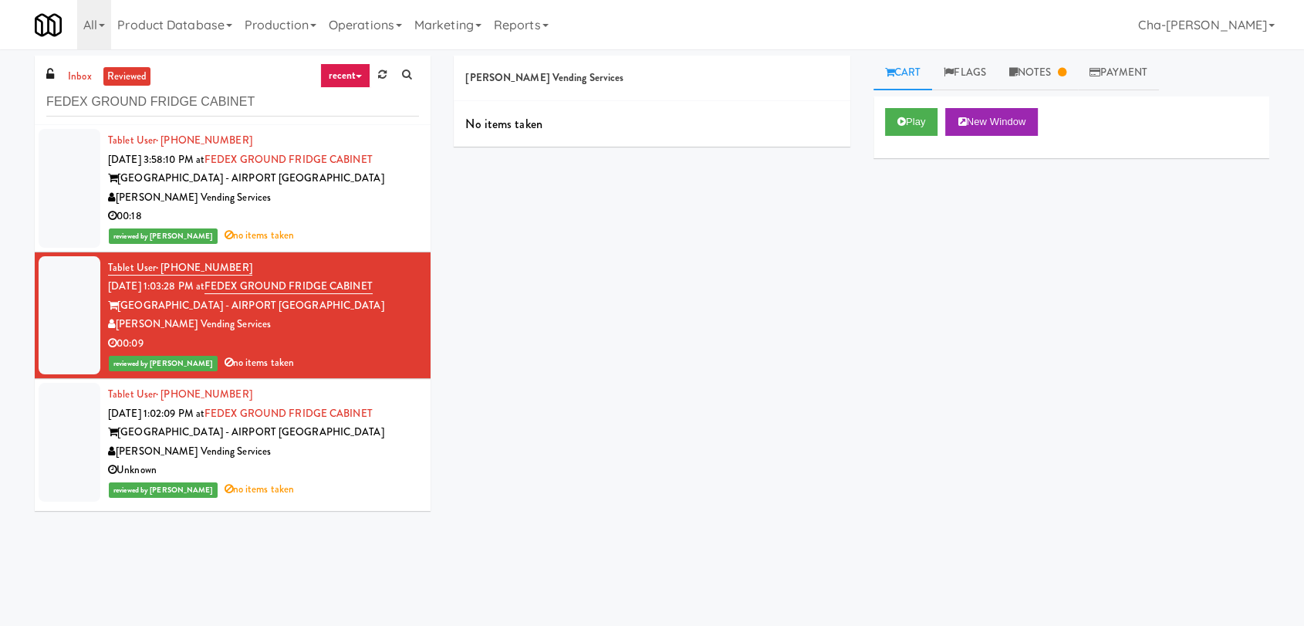
click at [312, 470] on div "Unknown" at bounding box center [263, 470] width 311 height 19
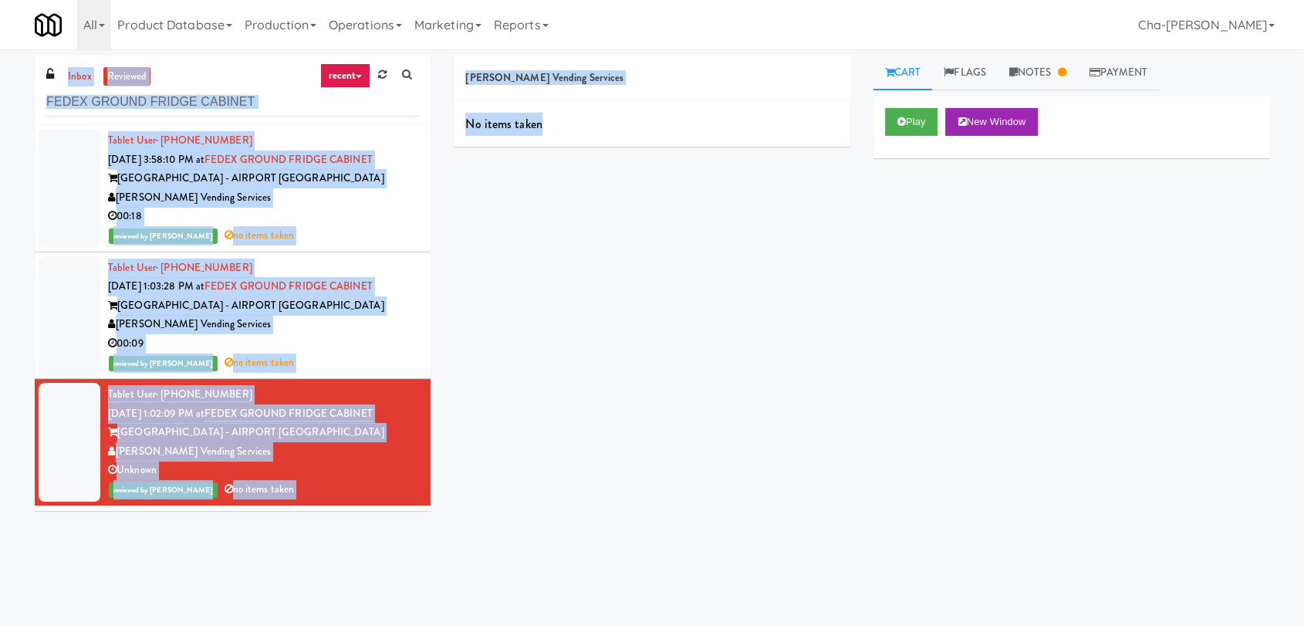
drag, startPoint x: 12, startPoint y: 46, endPoint x: 567, endPoint y: 269, distance: 599.0
click at [567, 269] on body "Okay Okay Select date: previous 2025-Aug next Su Mo Tu We Th Fr Sa 27 28 29 30 …" at bounding box center [652, 362] width 1304 height 626
click at [536, 292] on div "Tredo Vending Services No items taken Cart Flags Notes Payment Play New Window …" at bounding box center [861, 338] width 839 height 564
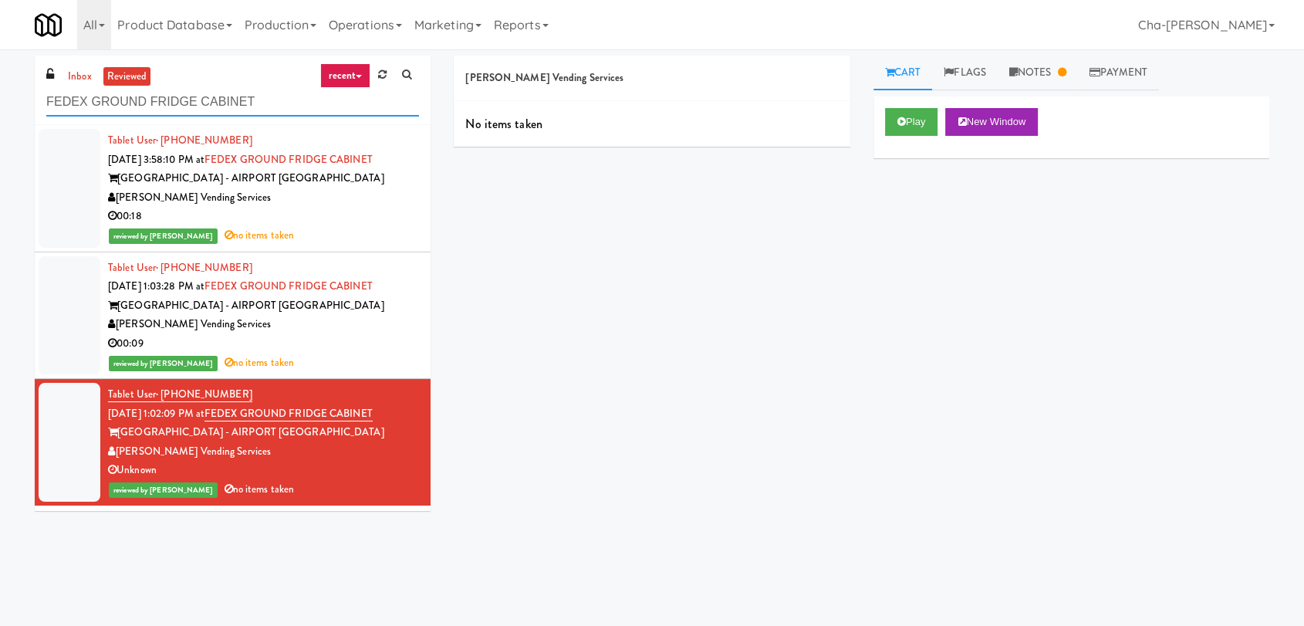
drag, startPoint x: 265, startPoint y: 104, endPoint x: 39, endPoint y: 117, distance: 226.5
click at [39, 117] on div "inbox reviewed recent all unclear take inventory issue suspicious failed recent…" at bounding box center [233, 90] width 396 height 69
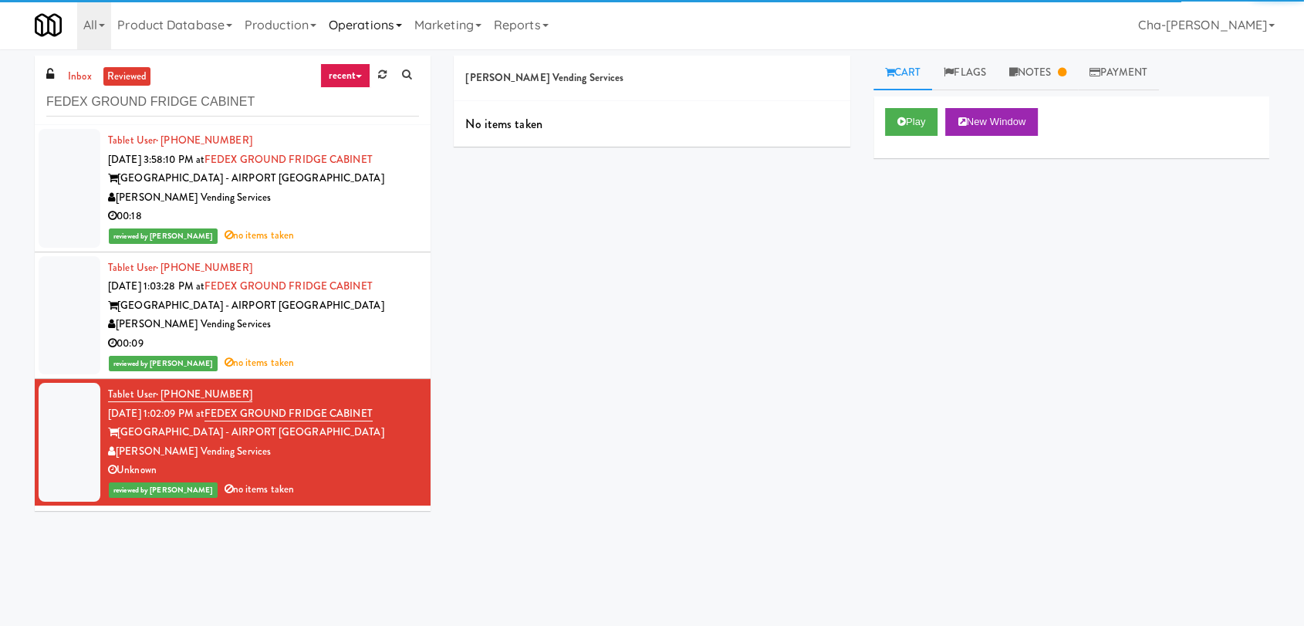
click at [370, 25] on link "Operations" at bounding box center [366, 24] width 86 height 49
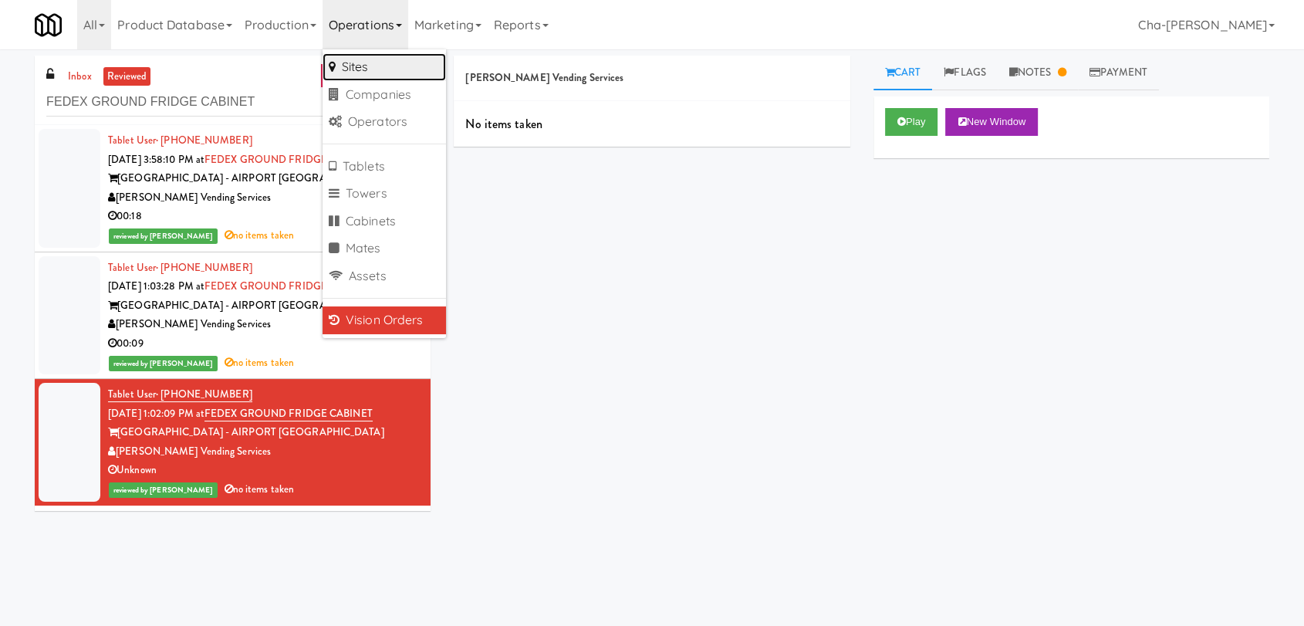
click at [380, 68] on link "Sites" at bounding box center [384, 67] width 123 height 28
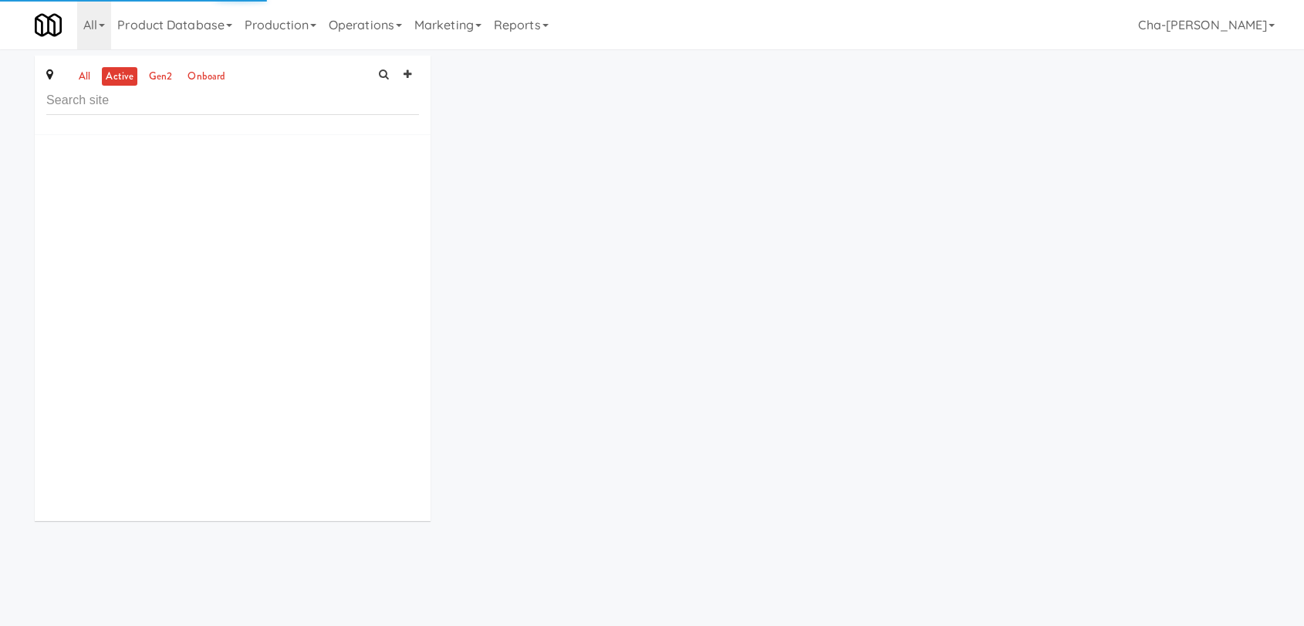
click at [143, 101] on input "text" at bounding box center [232, 100] width 373 height 29
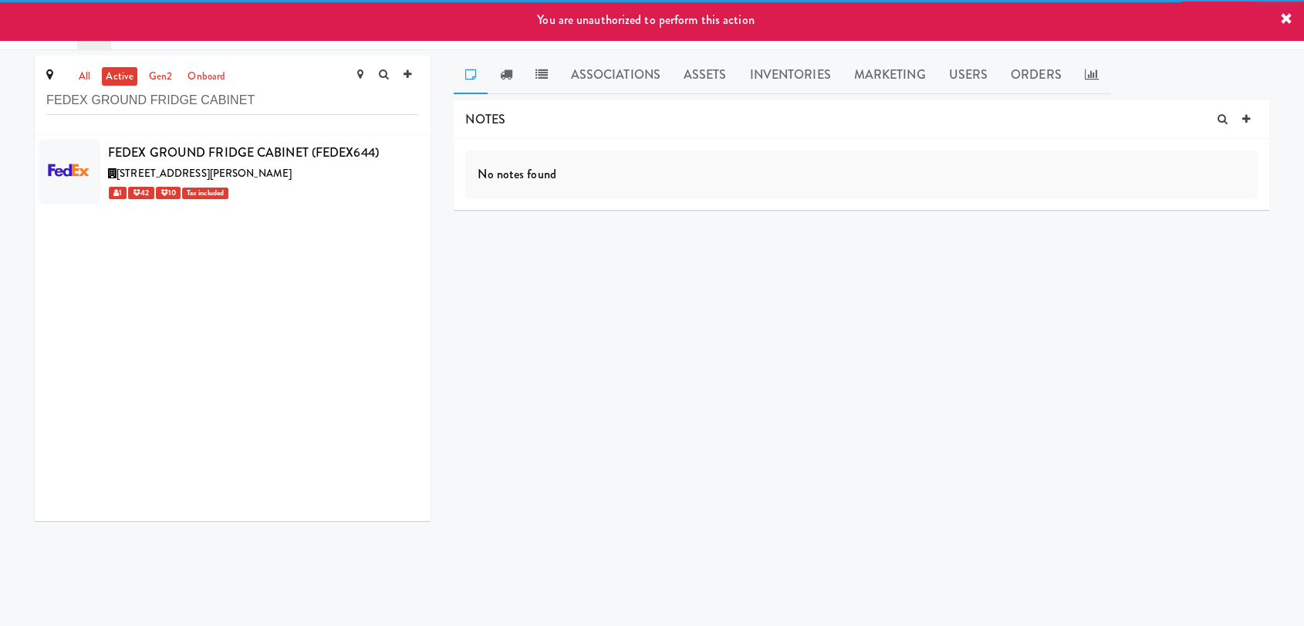
type input "FEDEX GROUND FRIDGE CABINET"
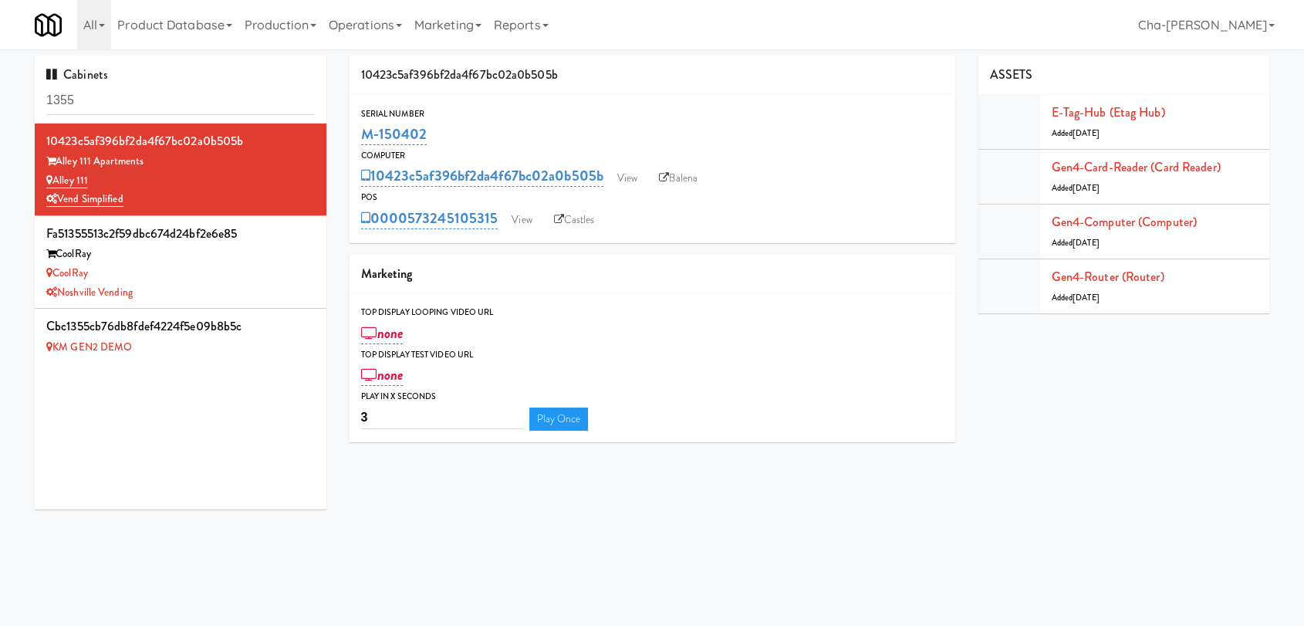
click at [166, 103] on input "1355" at bounding box center [180, 100] width 269 height 29
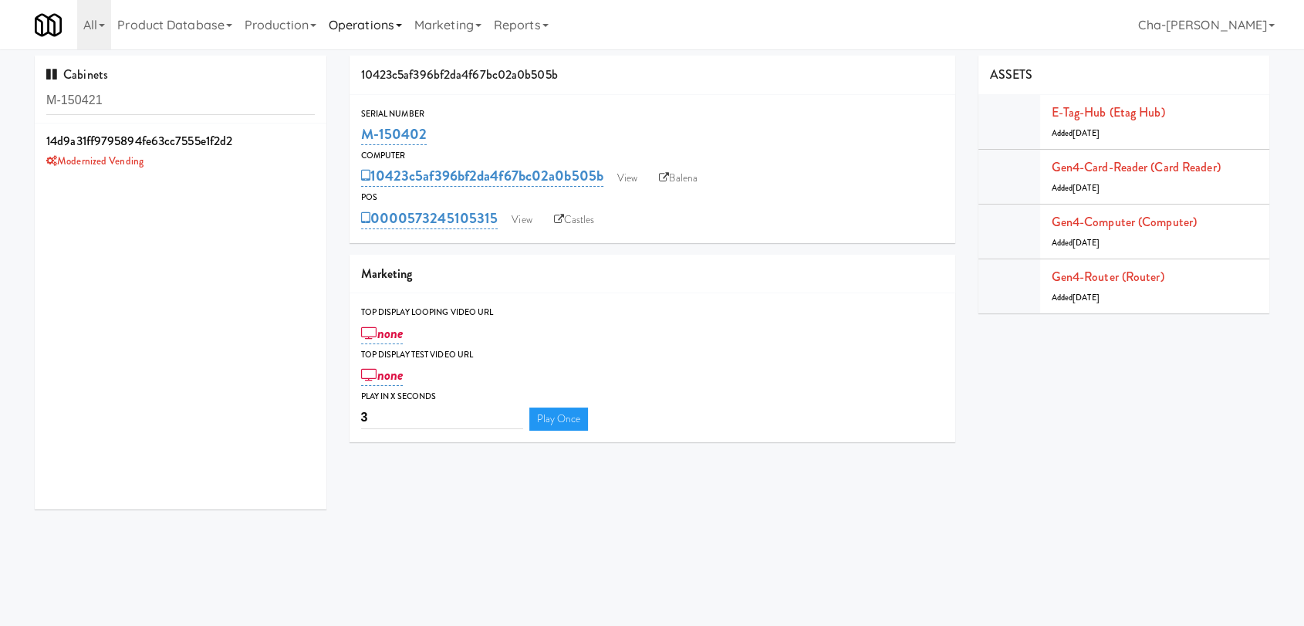
type input "M-150421"
click at [311, 127] on icon at bounding box center [315, 132] width 8 height 10
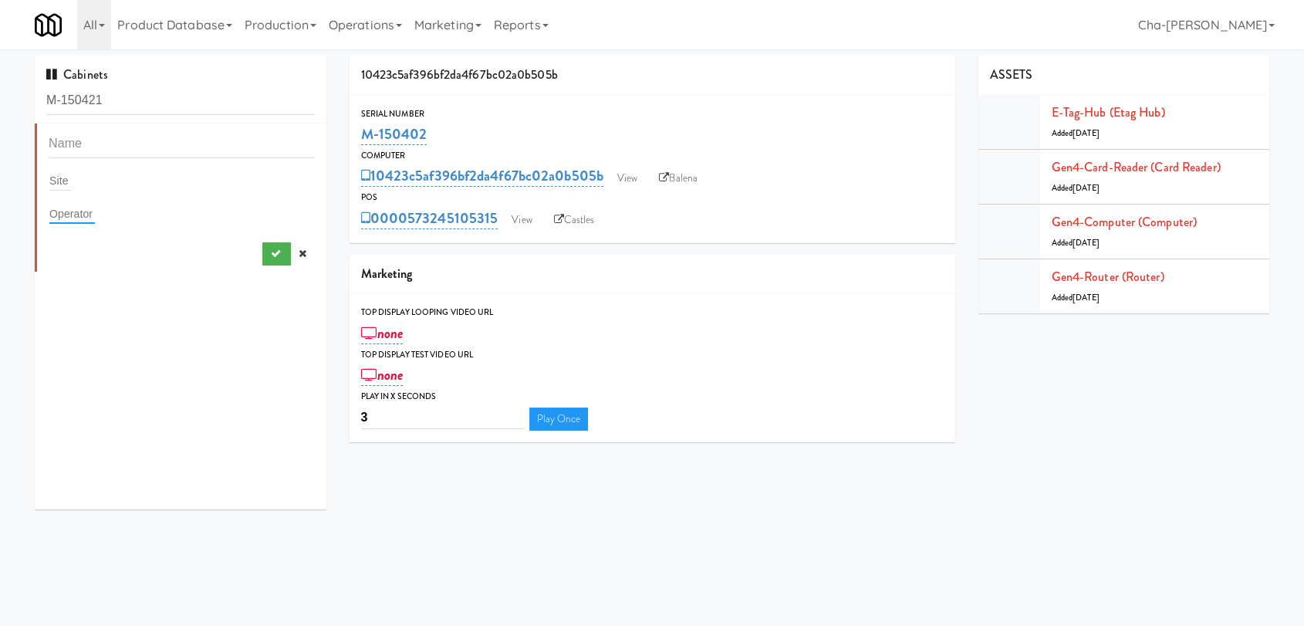
click at [90, 212] on input "text" at bounding box center [72, 214] width 46 height 20
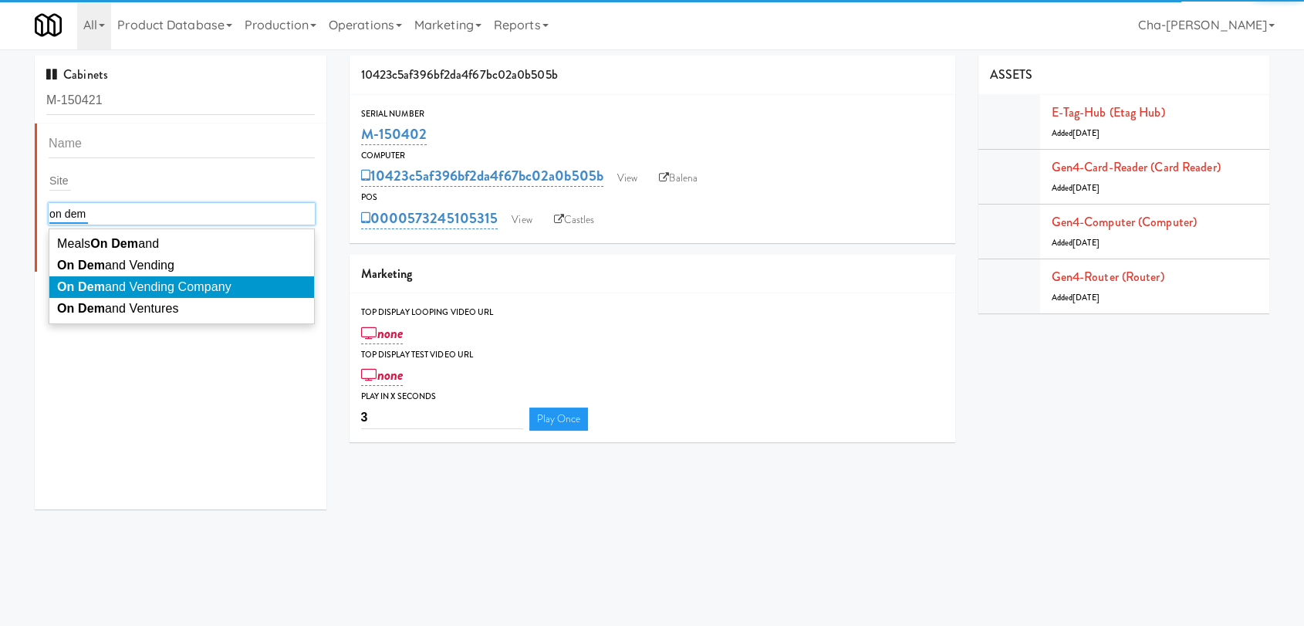
type input "on dem"
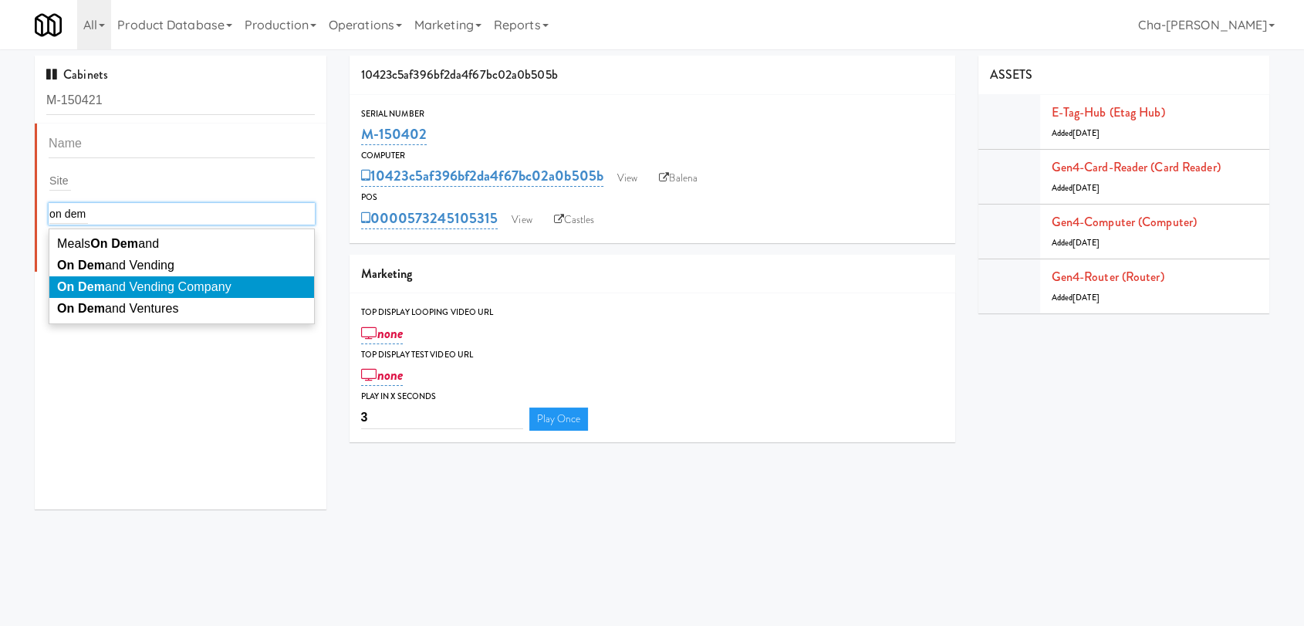
click at [188, 289] on span "On Dem and Vending Company" at bounding box center [144, 286] width 174 height 13
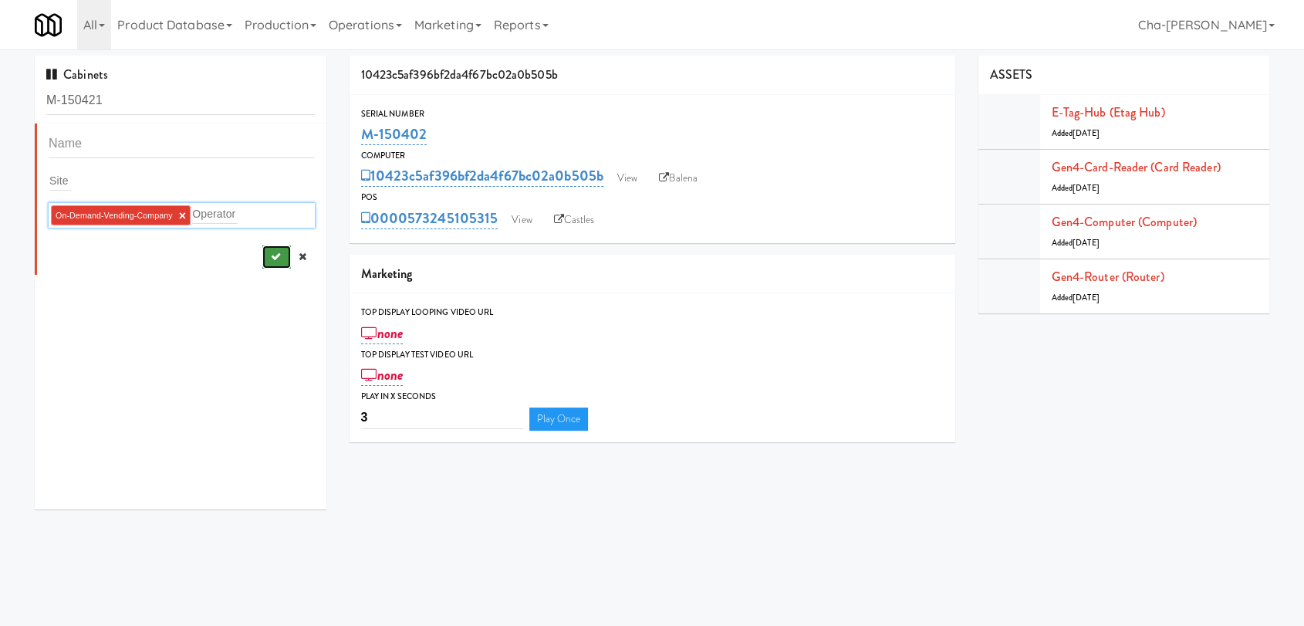
click at [270, 254] on icon "submit" at bounding box center [275, 257] width 10 height 10
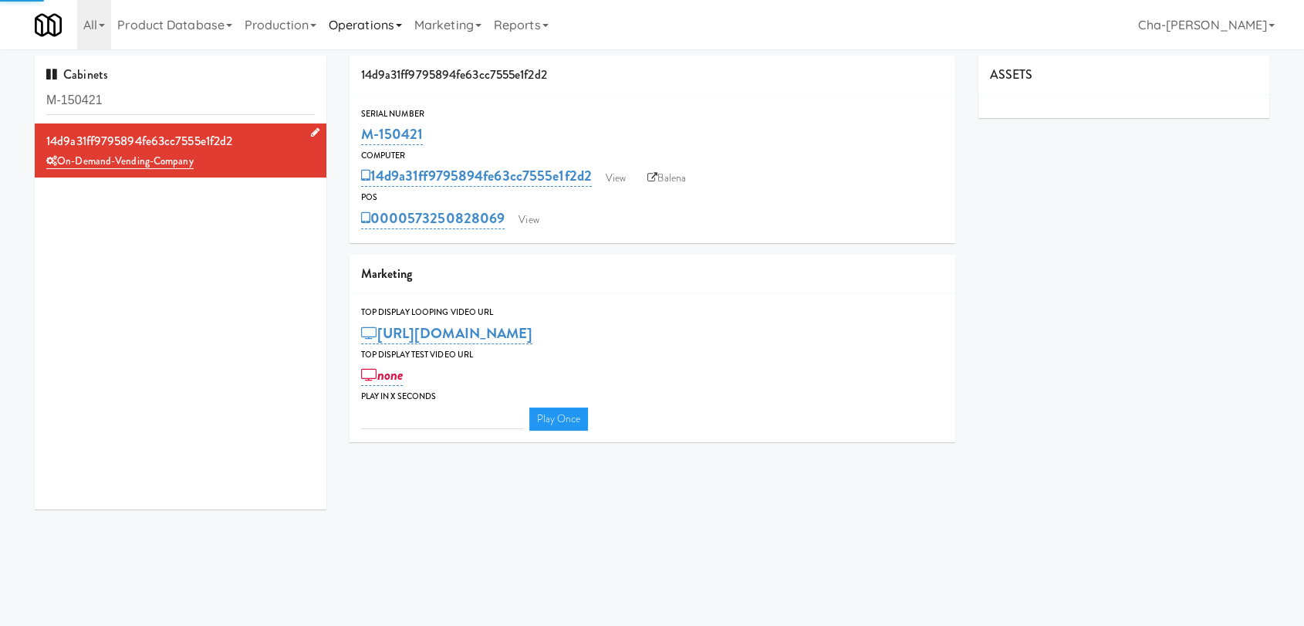
type input "3"
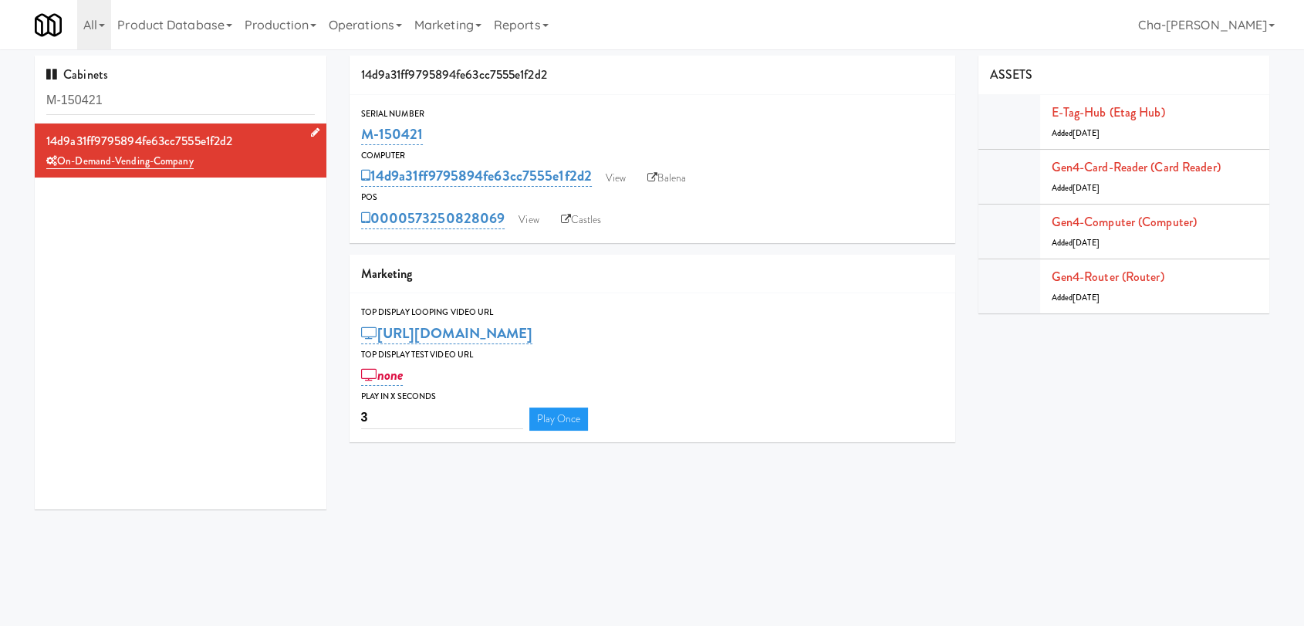
drag, startPoint x: 432, startPoint y: 136, endPoint x: 351, endPoint y: 139, distance: 81.1
click at [351, 139] on div "Serial Number M-150421" at bounding box center [653, 128] width 606 height 42
copy link "M-150421"
click at [213, 109] on input "M-150421" at bounding box center [180, 100] width 269 height 29
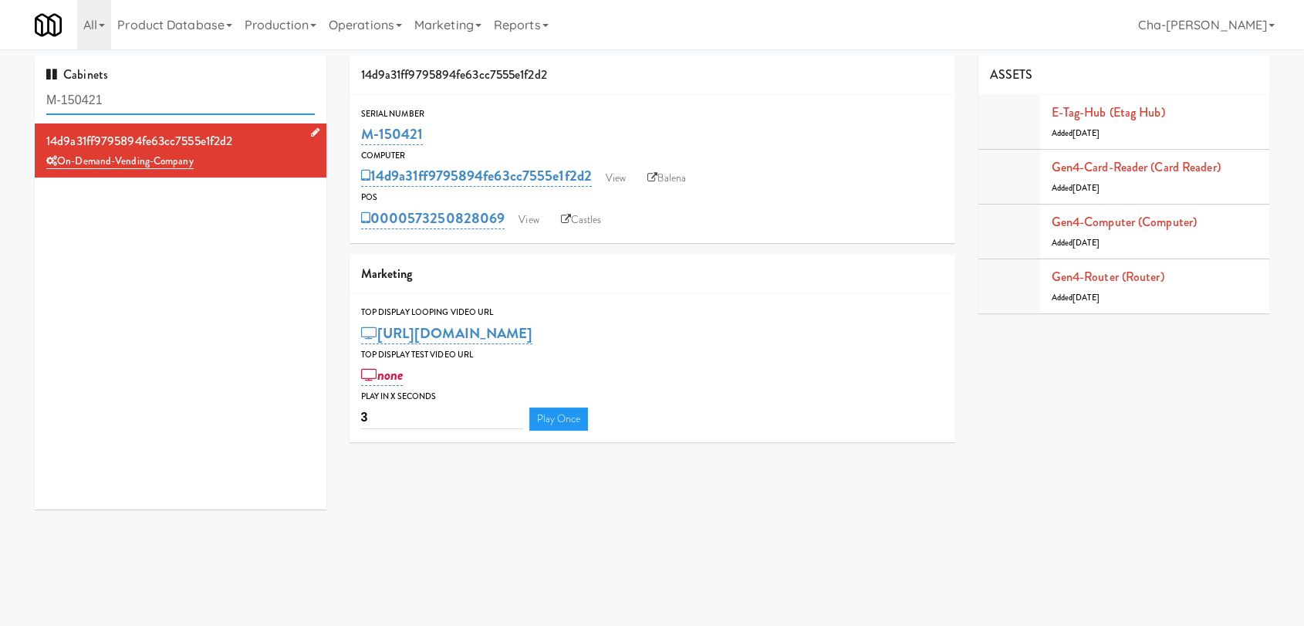
click at [213, 109] on input "M-150421" at bounding box center [180, 100] width 269 height 29
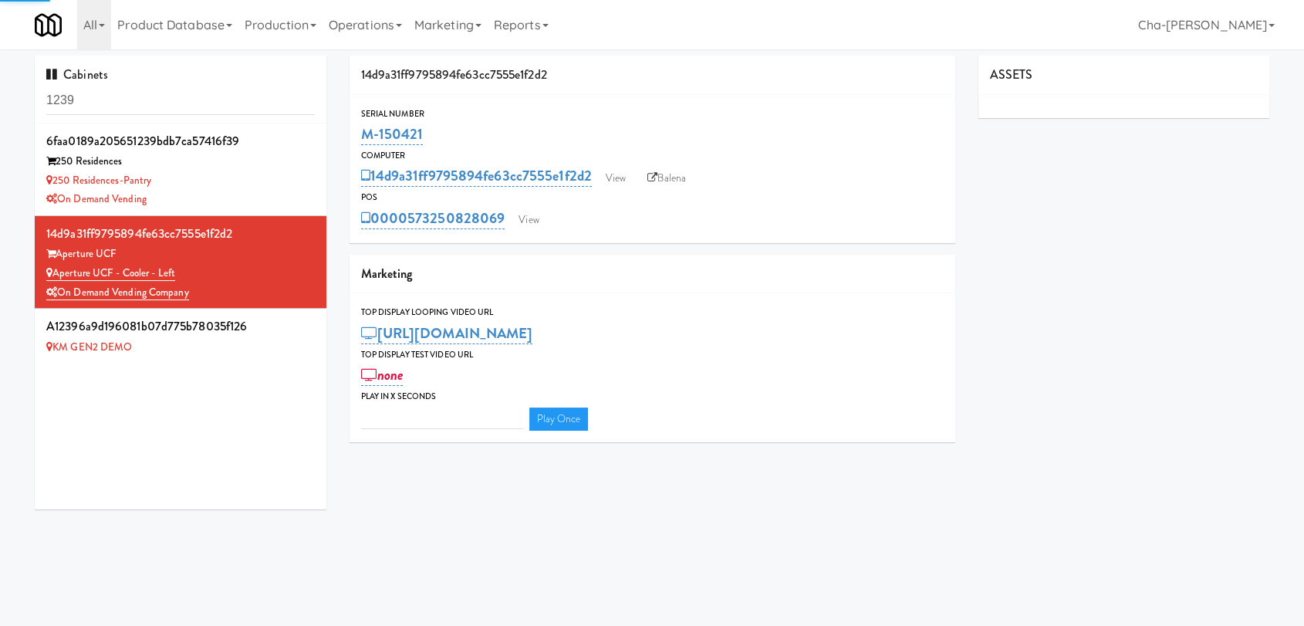
type input "3"
click at [205, 100] on input "1239" at bounding box center [180, 100] width 269 height 29
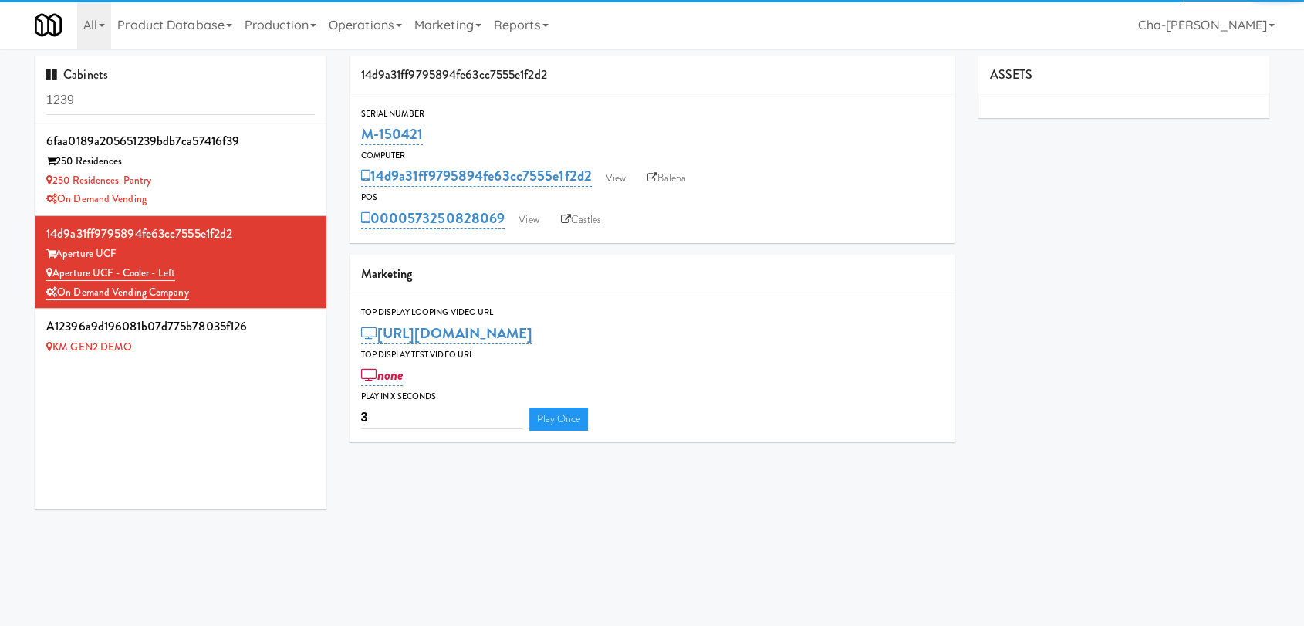
click at [205, 100] on input "1239" at bounding box center [180, 100] width 269 height 29
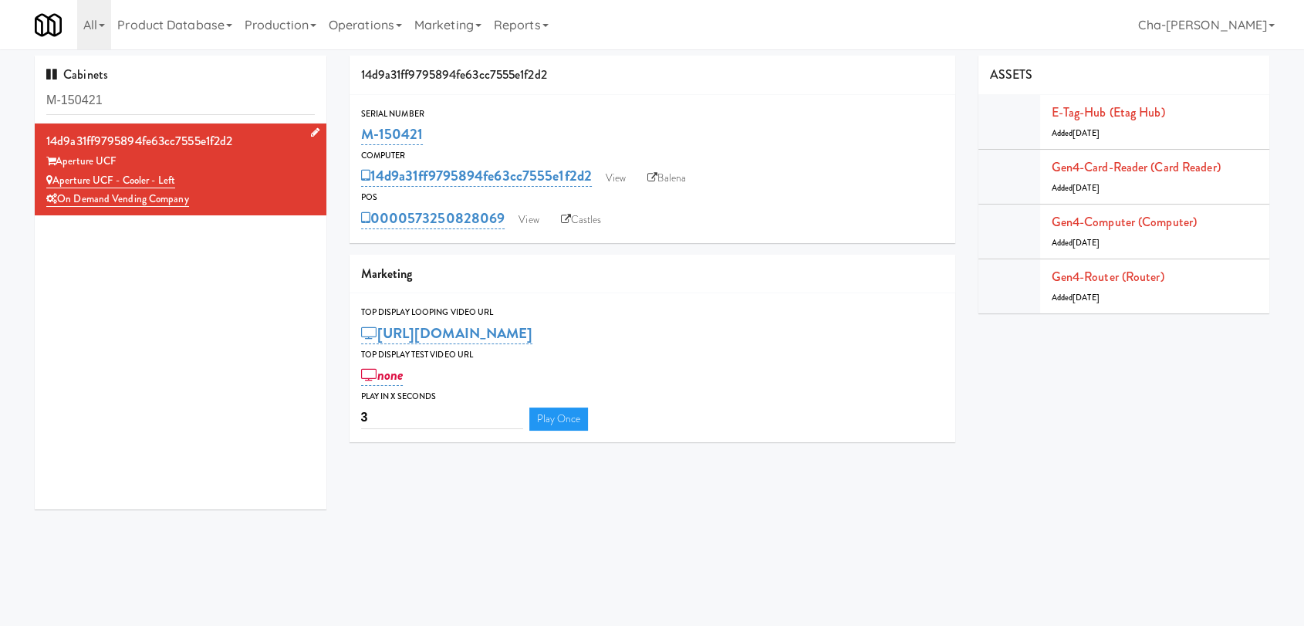
type input "M-150421"
click at [281, 181] on div "Aperture UCF - Cooler - Left" at bounding box center [180, 180] width 269 height 19
click at [1108, 110] on link "E-tag-hub (Etag Hub)" at bounding box center [1108, 112] width 113 height 18
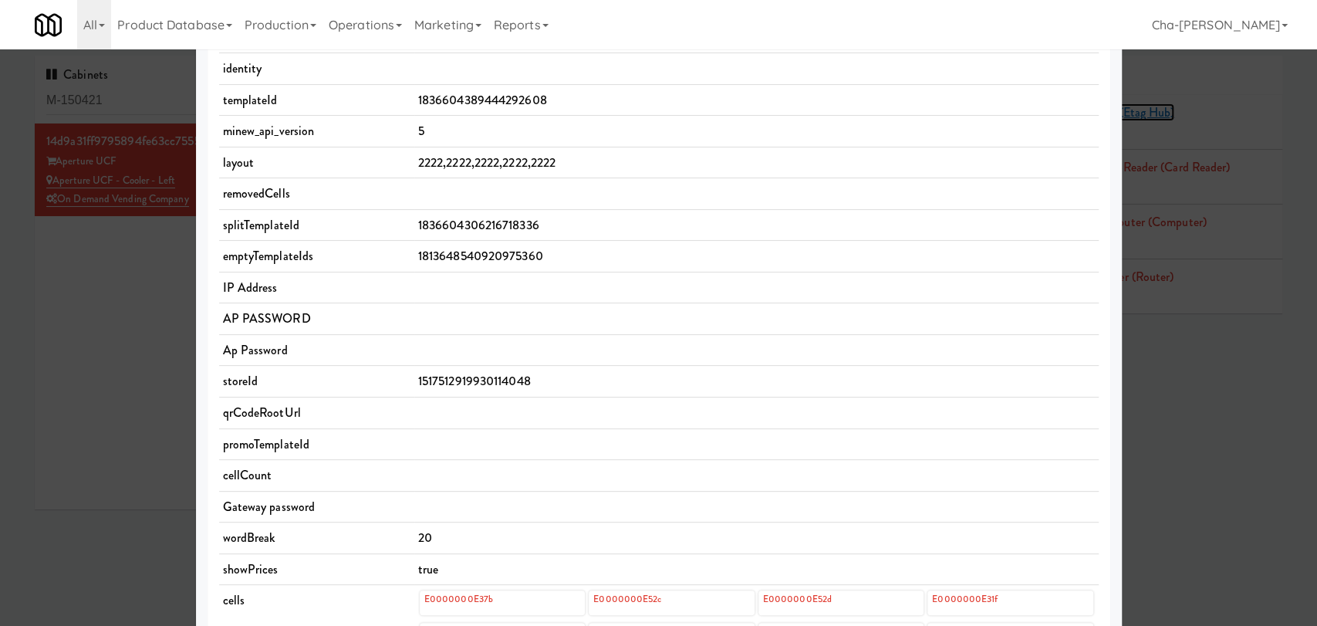
scroll to position [86, 0]
